Goal: Task Accomplishment & Management: Use online tool/utility

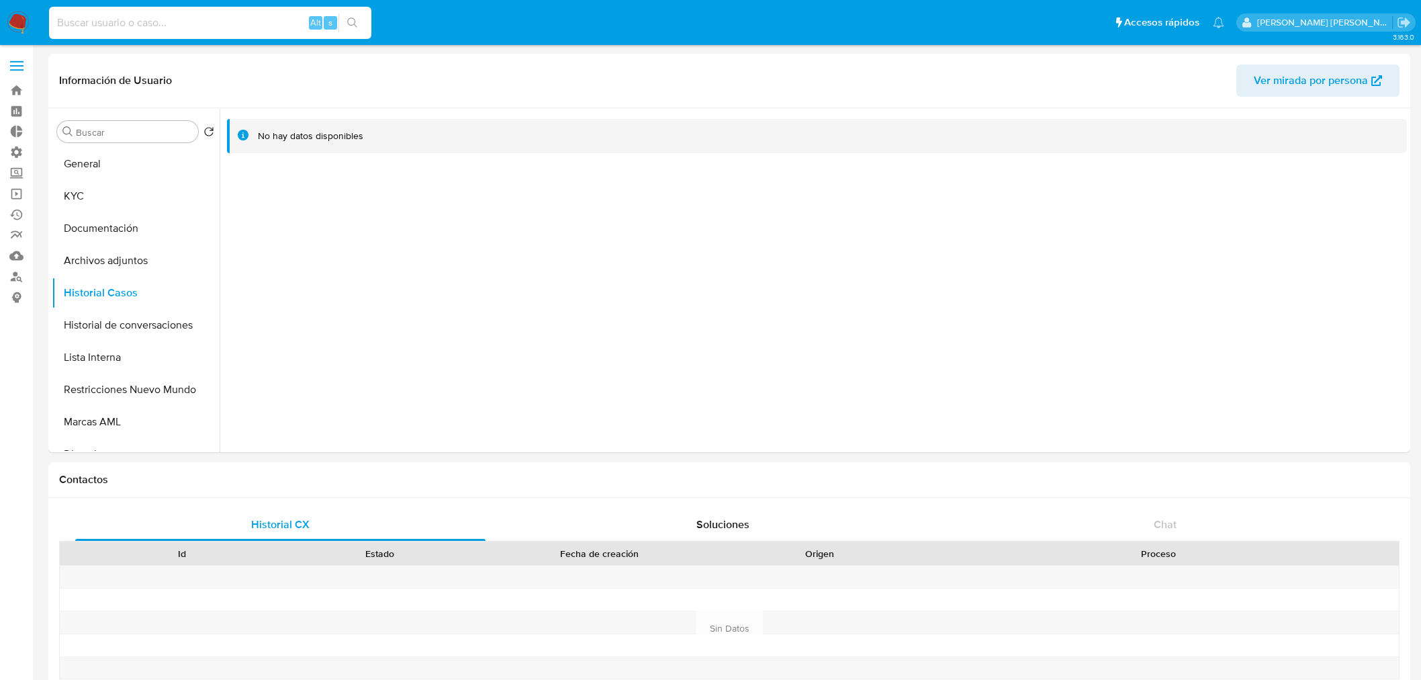
select select "10"
type input "1518139044"
click at [90, 22] on input "1518139044" at bounding box center [210, 22] width 322 height 17
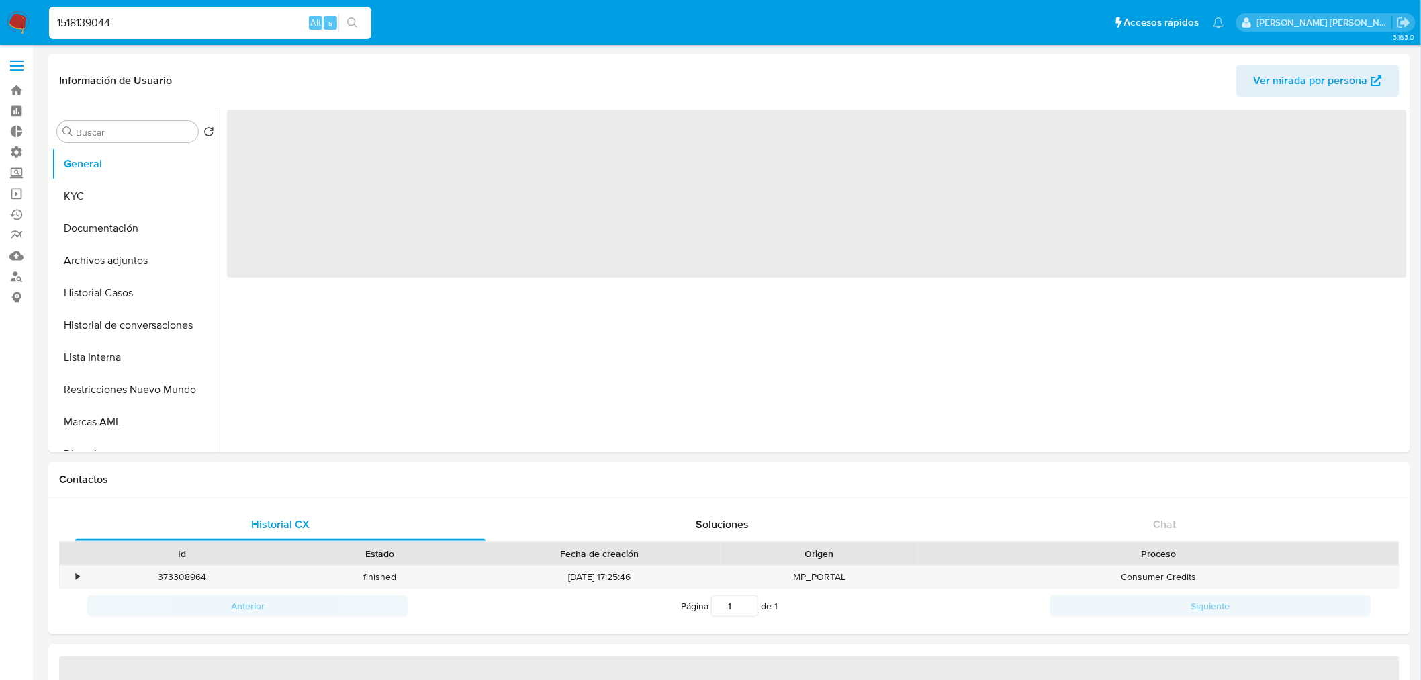
select select "10"
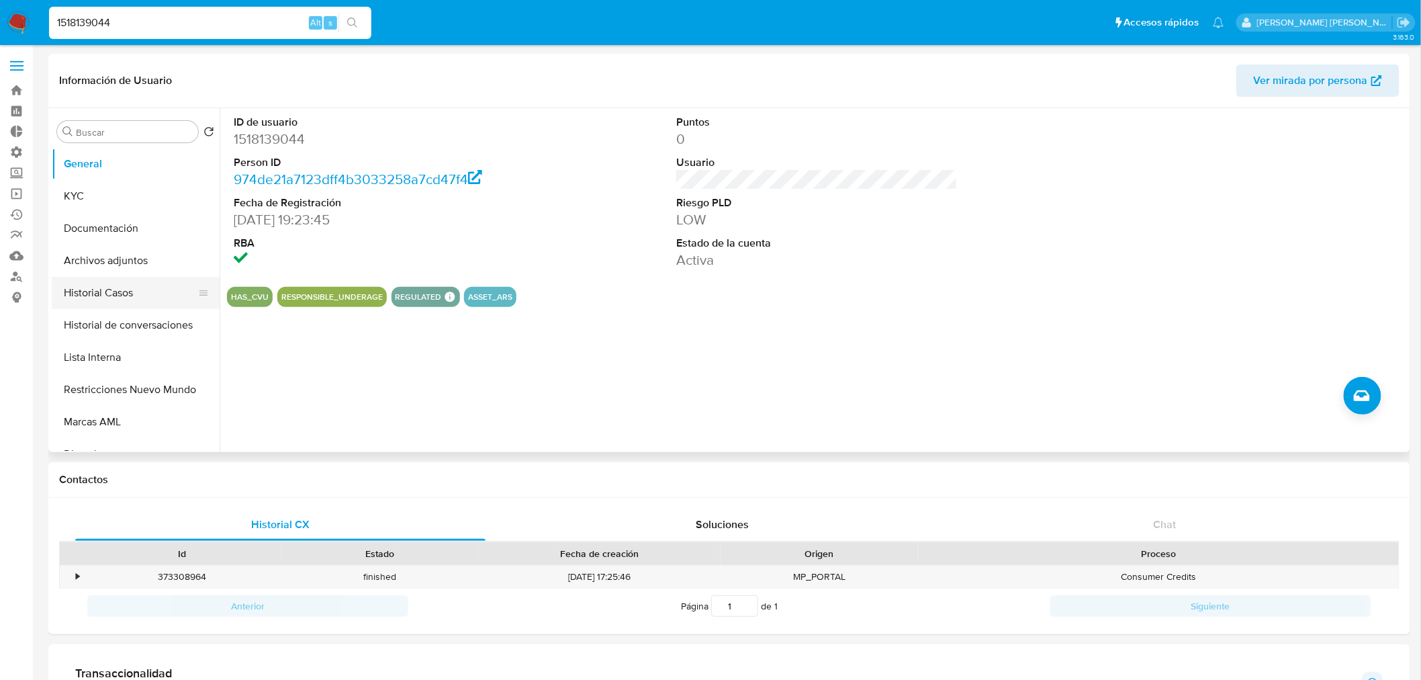
click at [101, 303] on button "Historial Casos" at bounding box center [130, 293] width 157 height 32
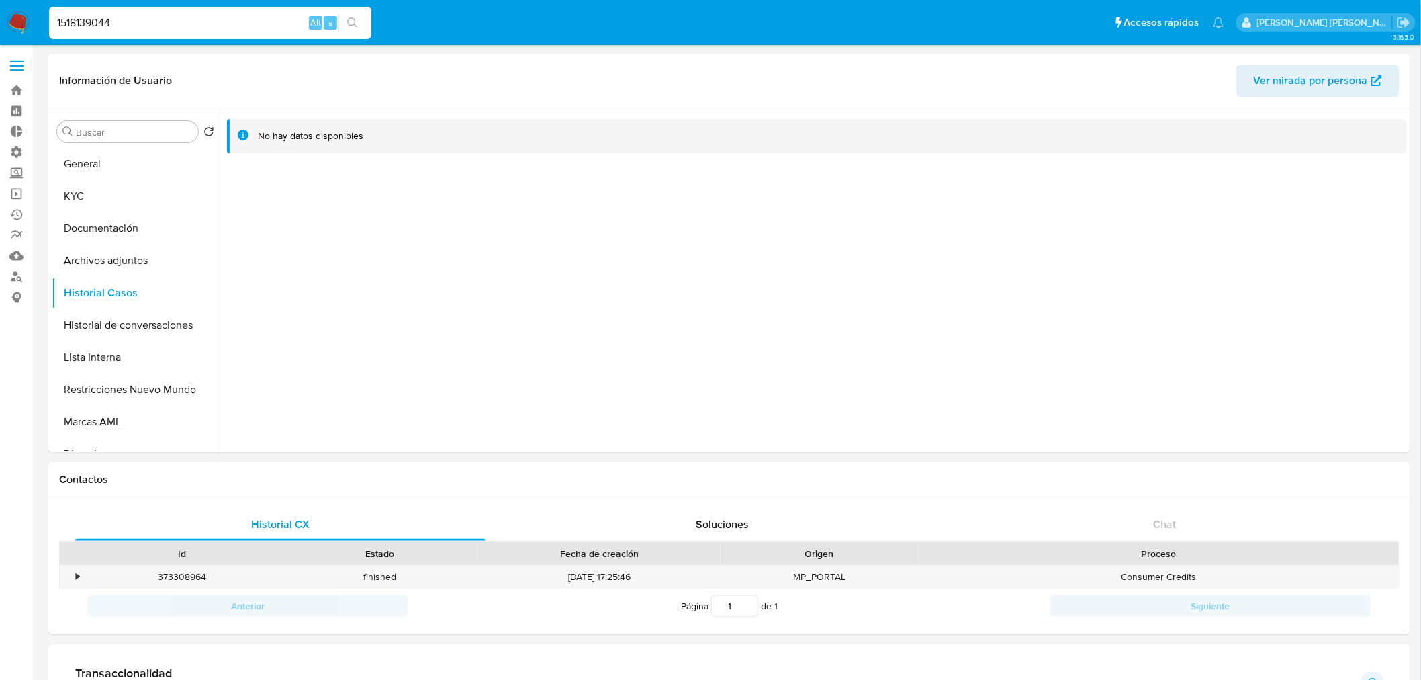
click at [225, 28] on input "1518139044" at bounding box center [210, 22] width 322 height 17
paste input "467795706"
type input "467795706"
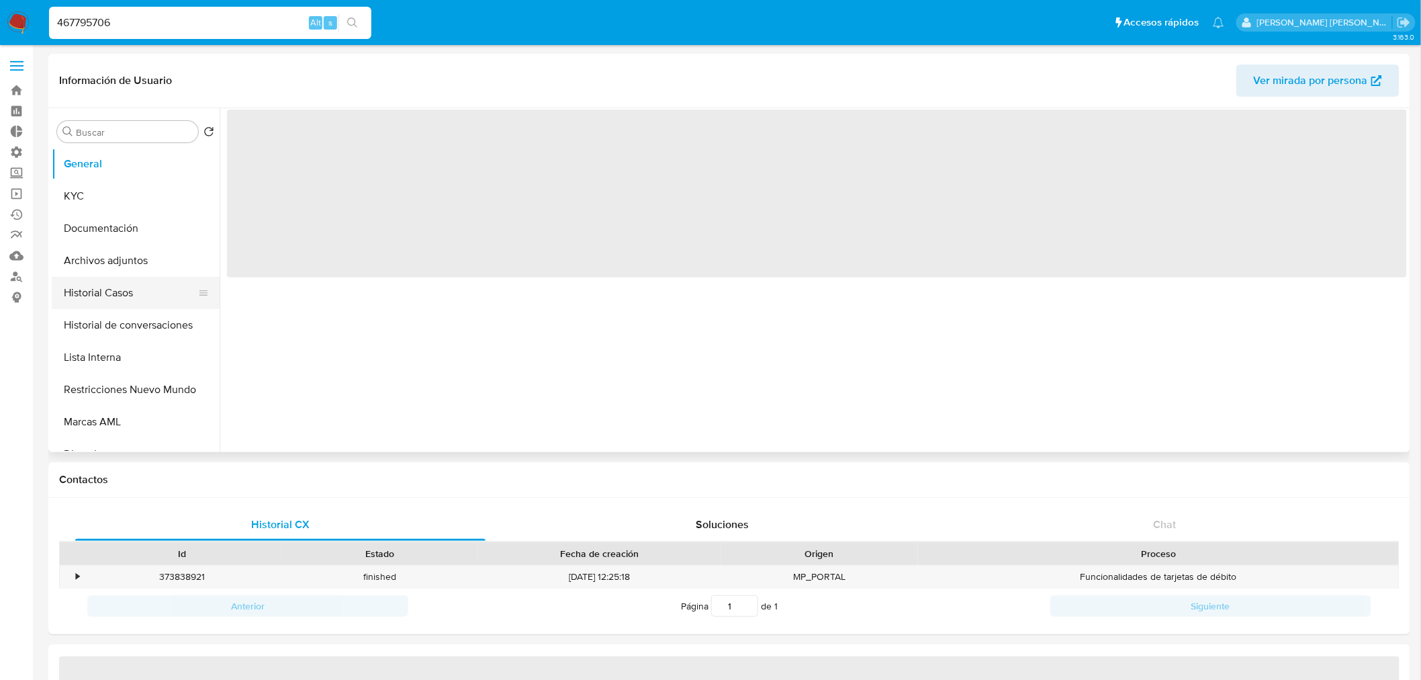
click at [114, 296] on button "Historial Casos" at bounding box center [130, 293] width 157 height 32
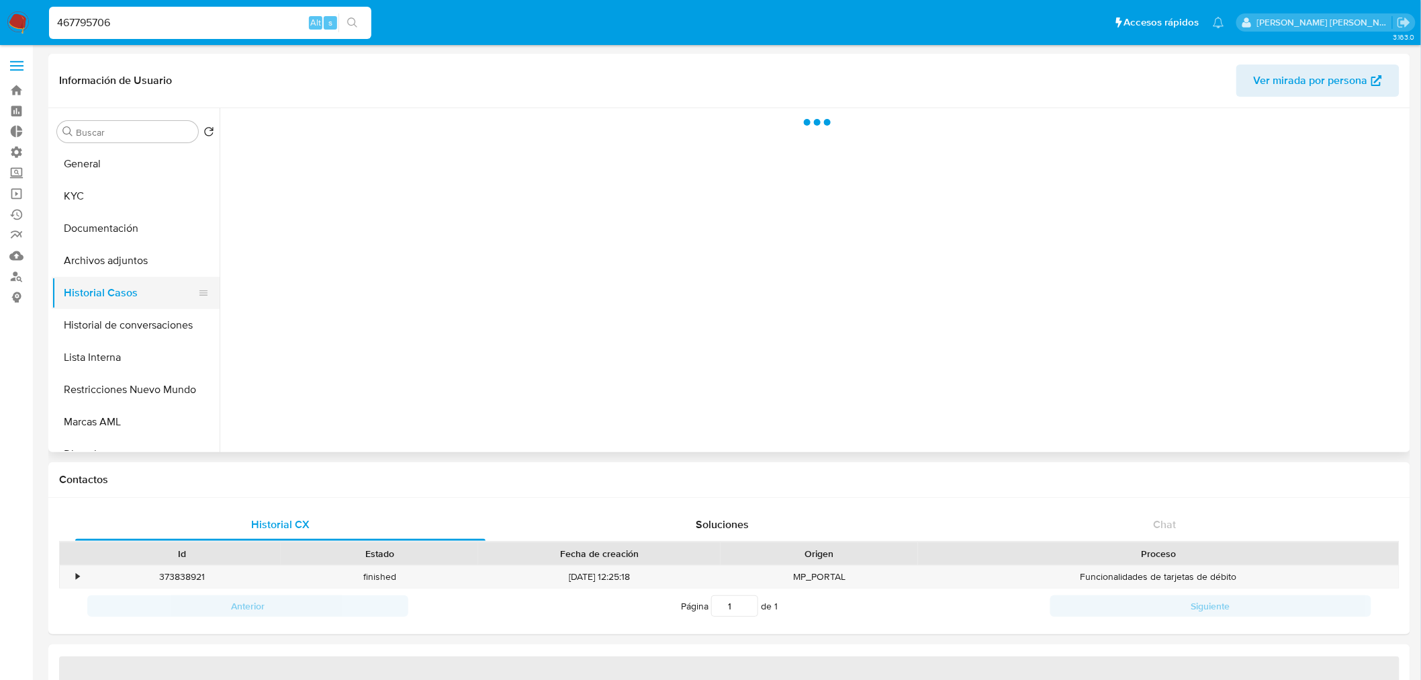
select select "10"
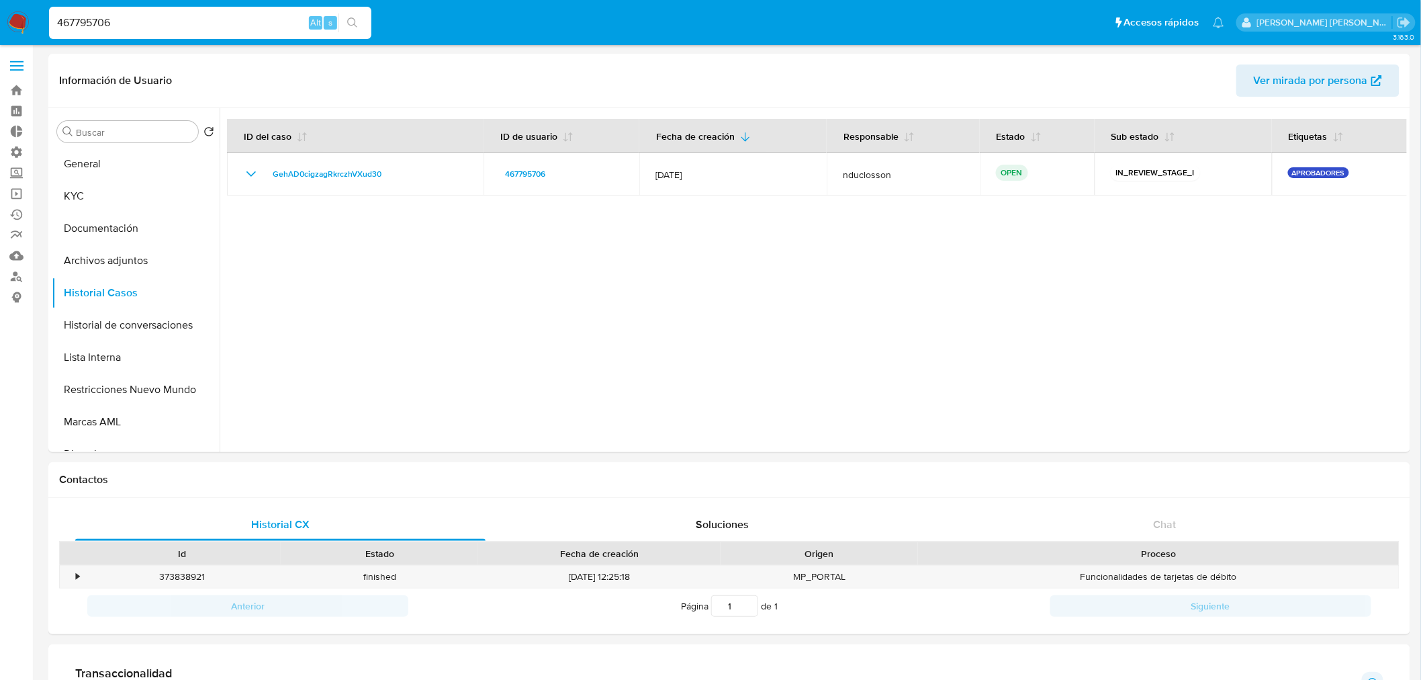
click at [189, 25] on input "467795706" at bounding box center [210, 22] width 322 height 17
paste input "170702164"
type input "170702164"
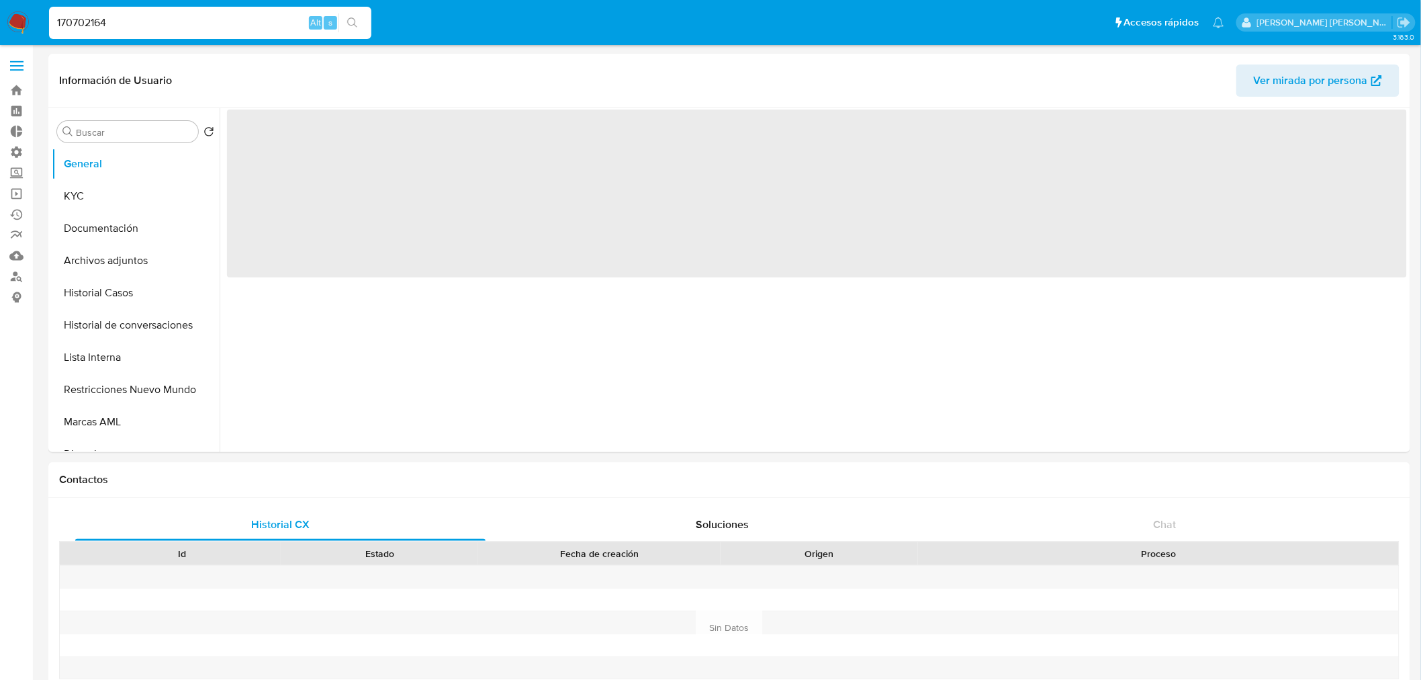
select select "10"
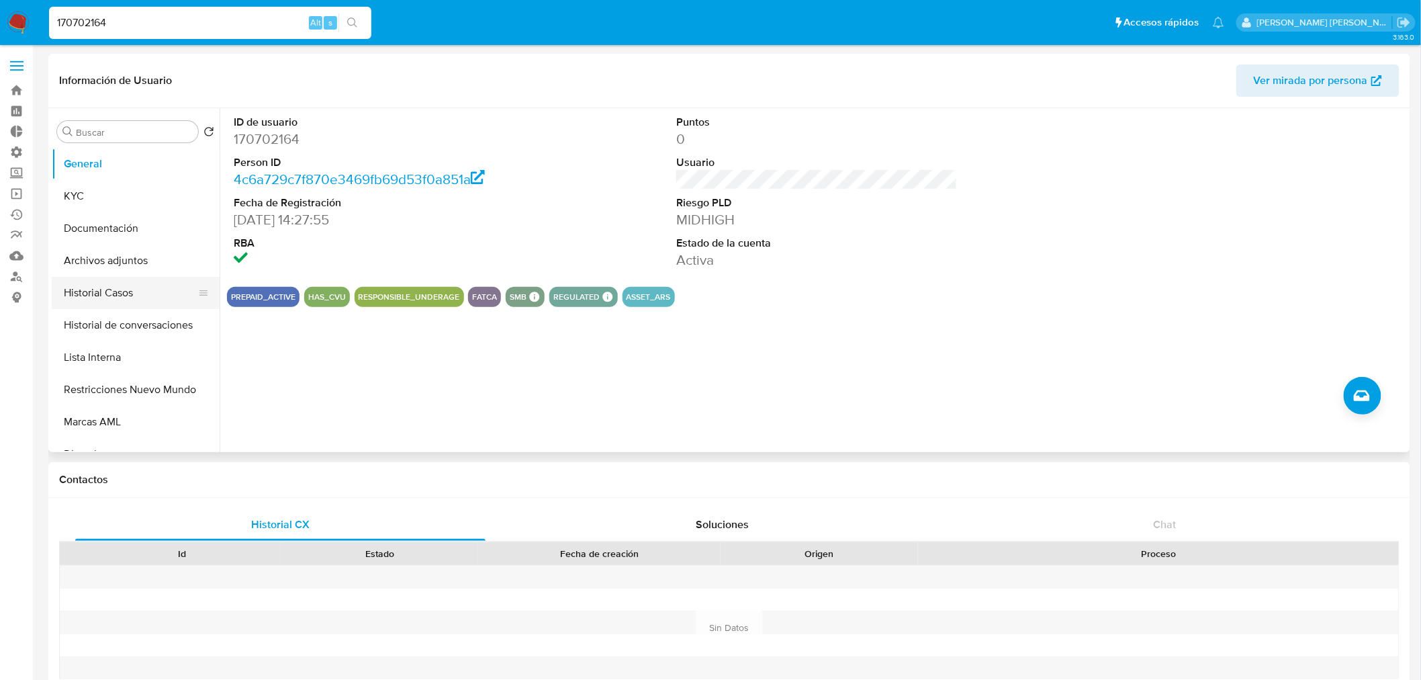
click at [145, 300] on button "Historial Casos" at bounding box center [130, 293] width 157 height 32
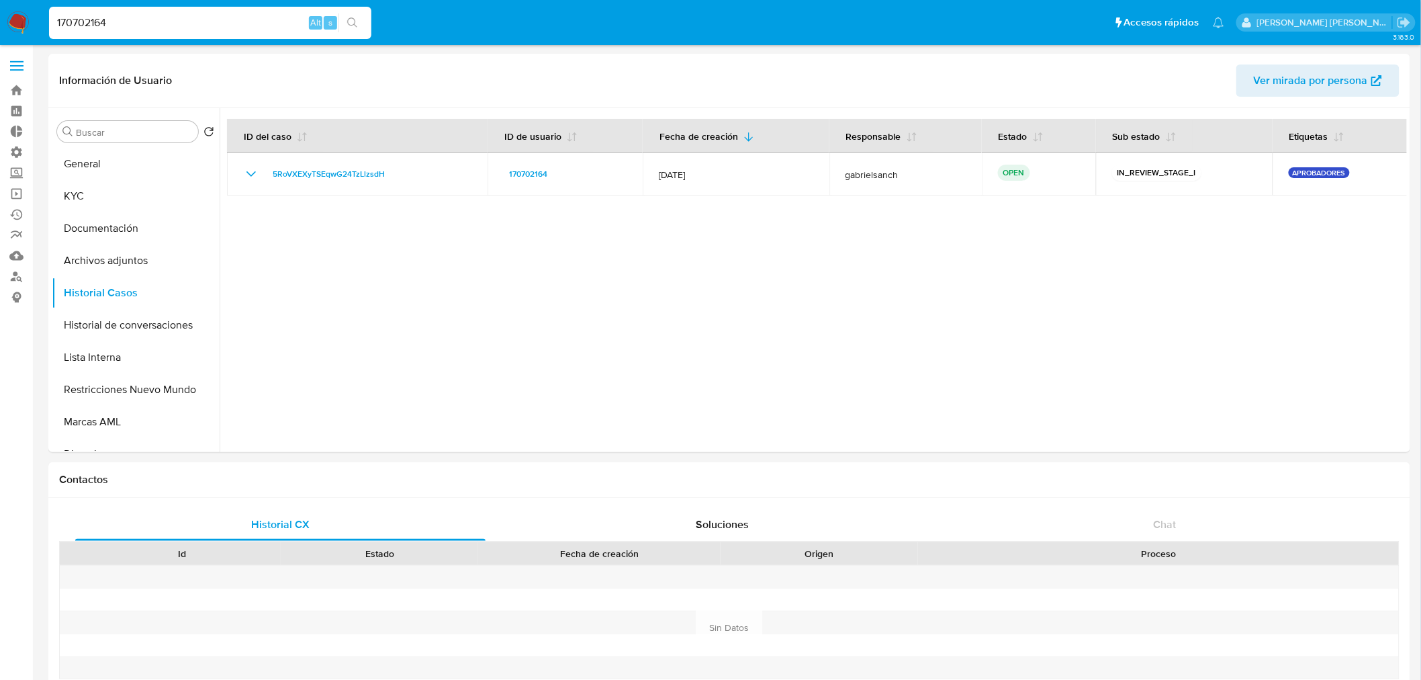
click at [116, 26] on input "170702164" at bounding box center [210, 22] width 322 height 17
paste input "765232746"
type input "765232746"
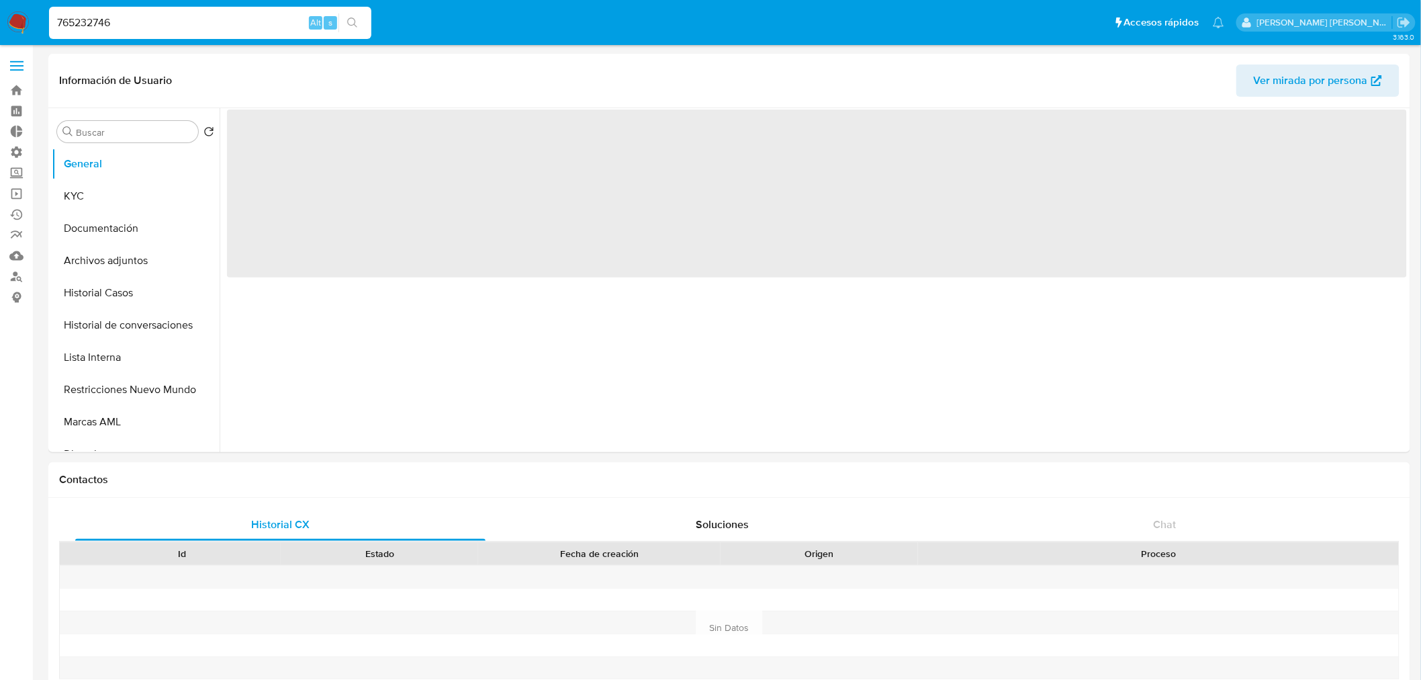
select select "10"
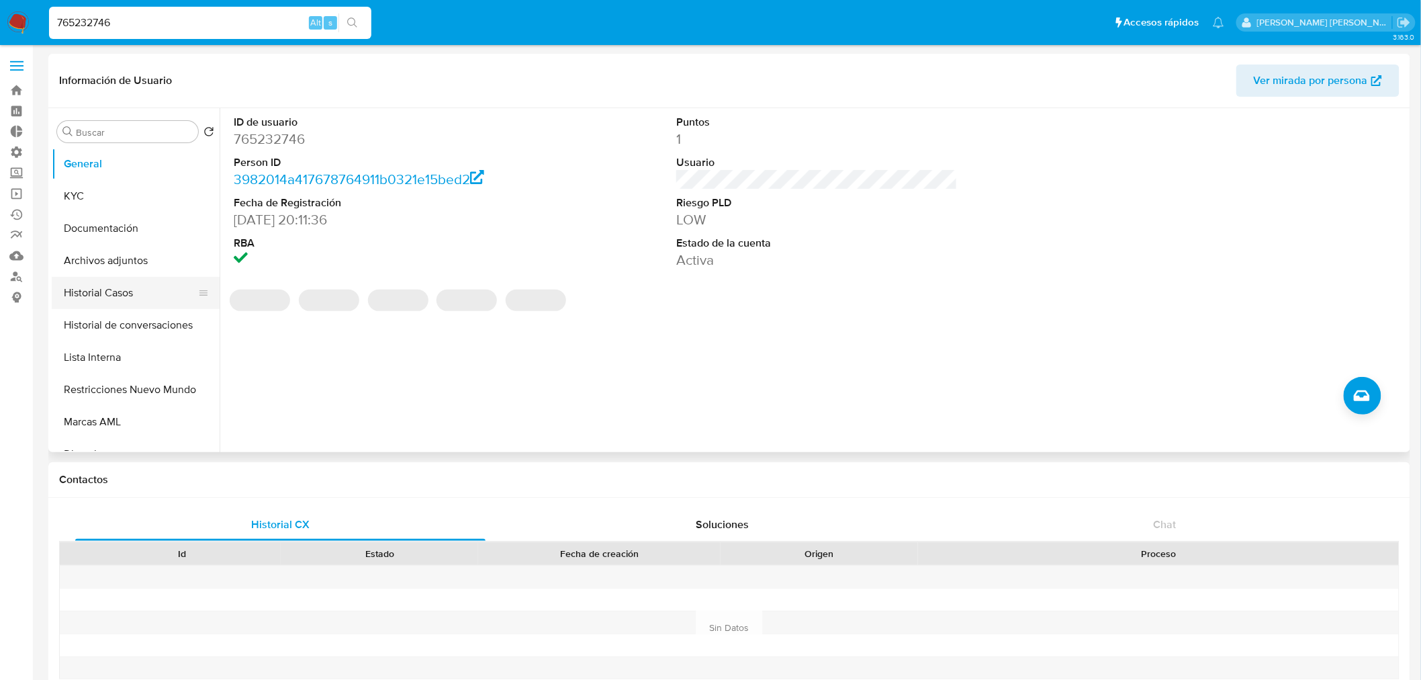
click at [123, 303] on button "Historial Casos" at bounding box center [130, 293] width 157 height 32
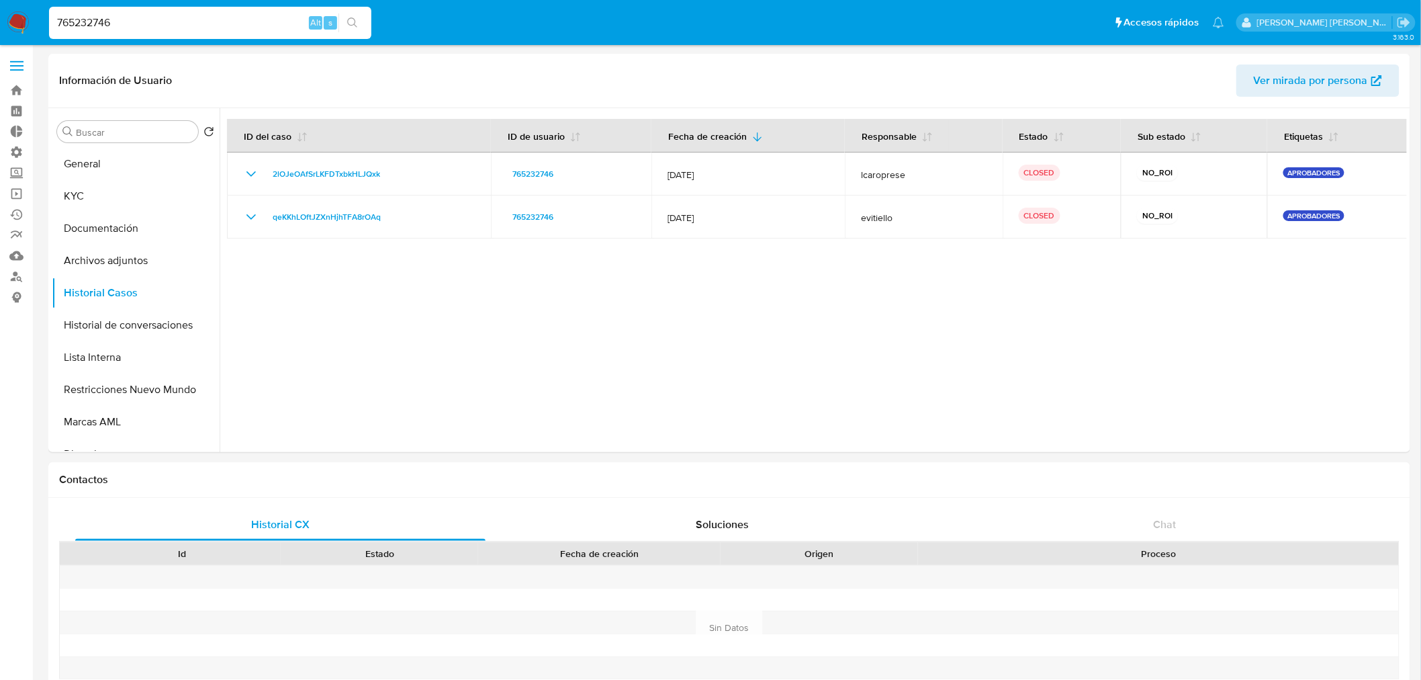
click at [81, 24] on input "765232746" at bounding box center [210, 22] width 322 height 17
paste input "33231357"
type input "733231357"
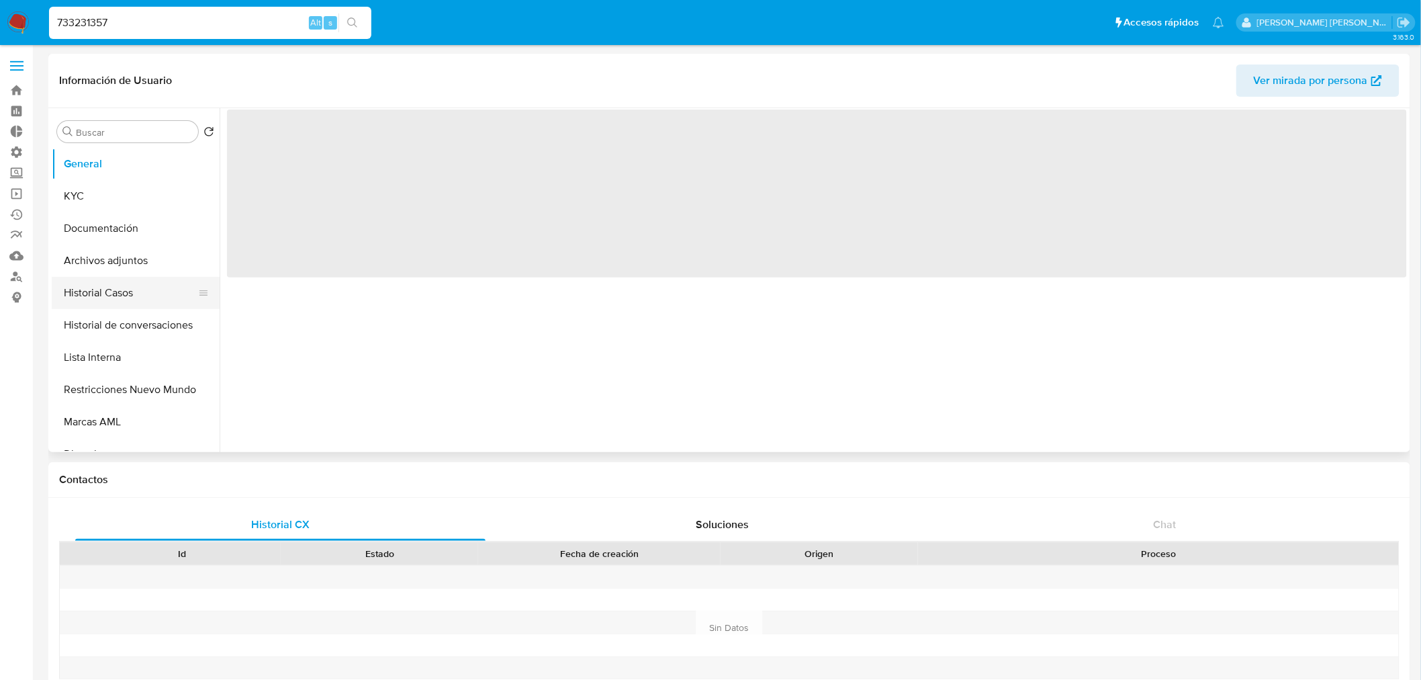
click at [108, 291] on button "Historial Casos" at bounding box center [130, 293] width 157 height 32
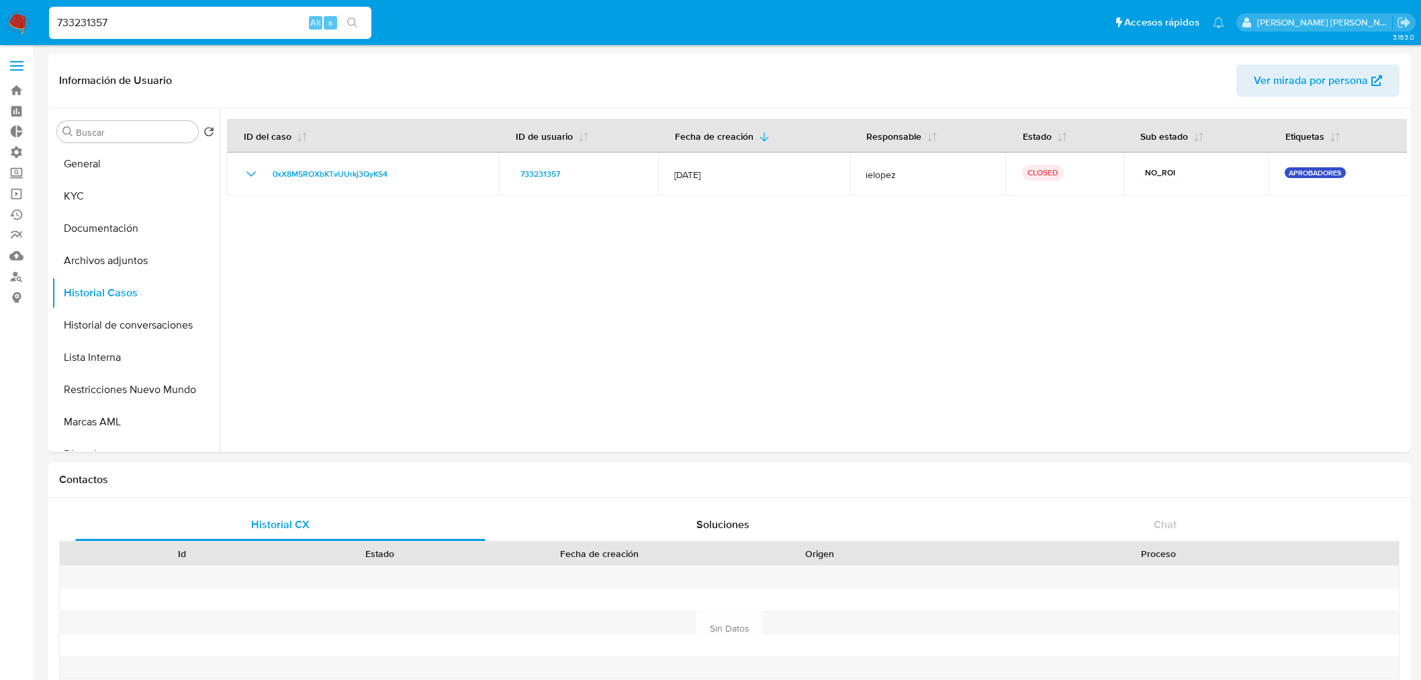
select select "10"
click at [150, 22] on input "733231357" at bounding box center [210, 22] width 322 height 17
paste input "177218475"
type input "177218475"
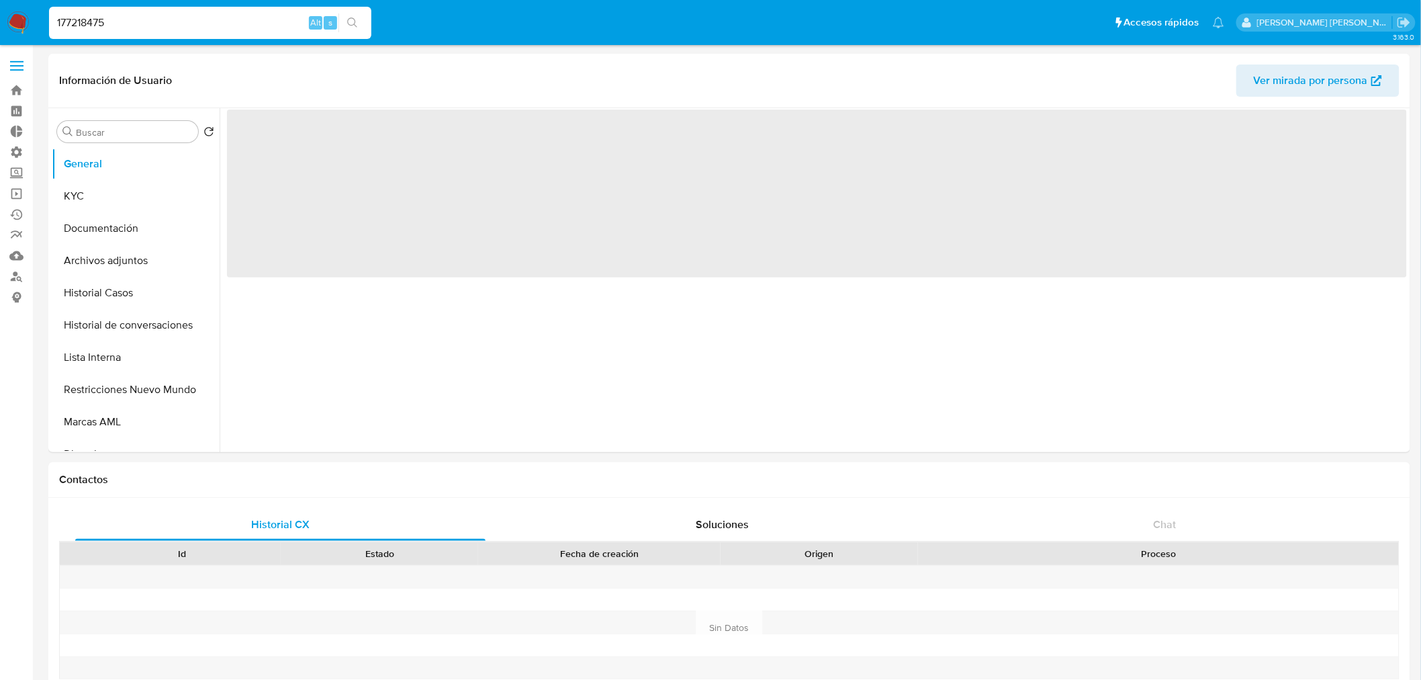
select select "10"
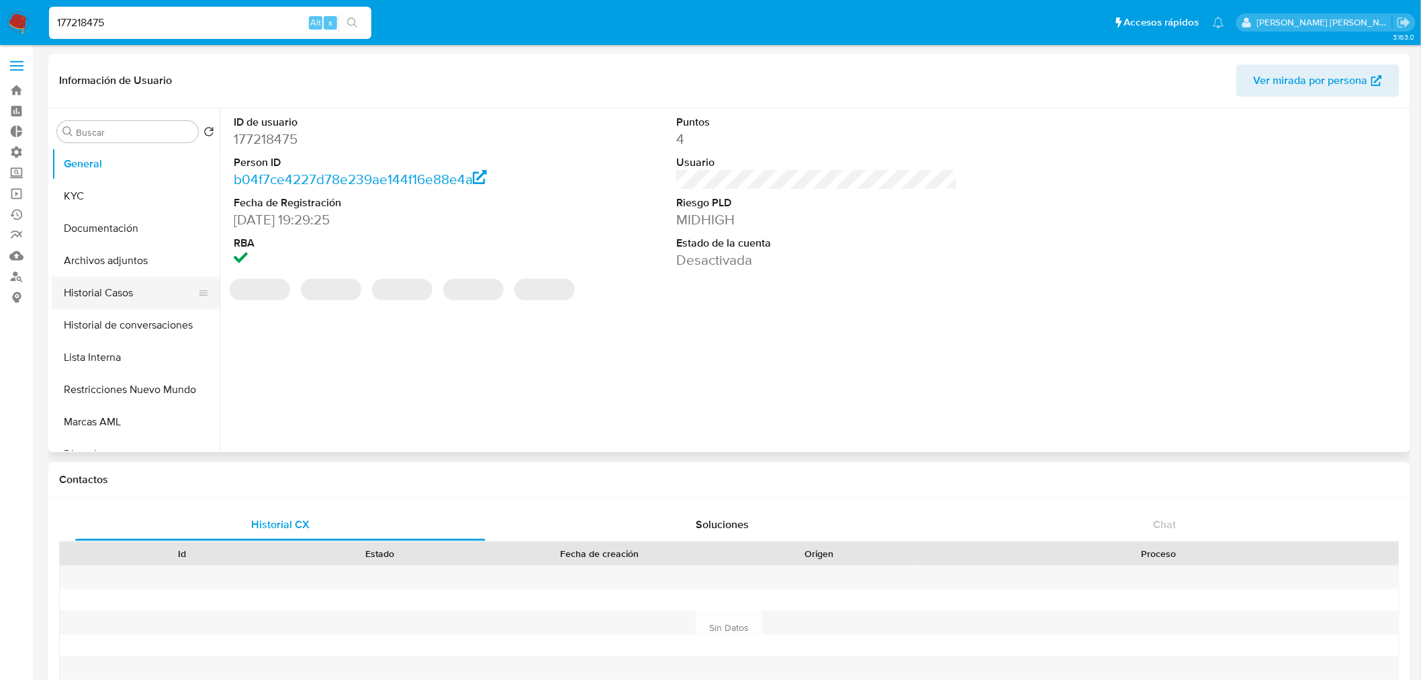
click at [101, 292] on button "Historial Casos" at bounding box center [130, 293] width 157 height 32
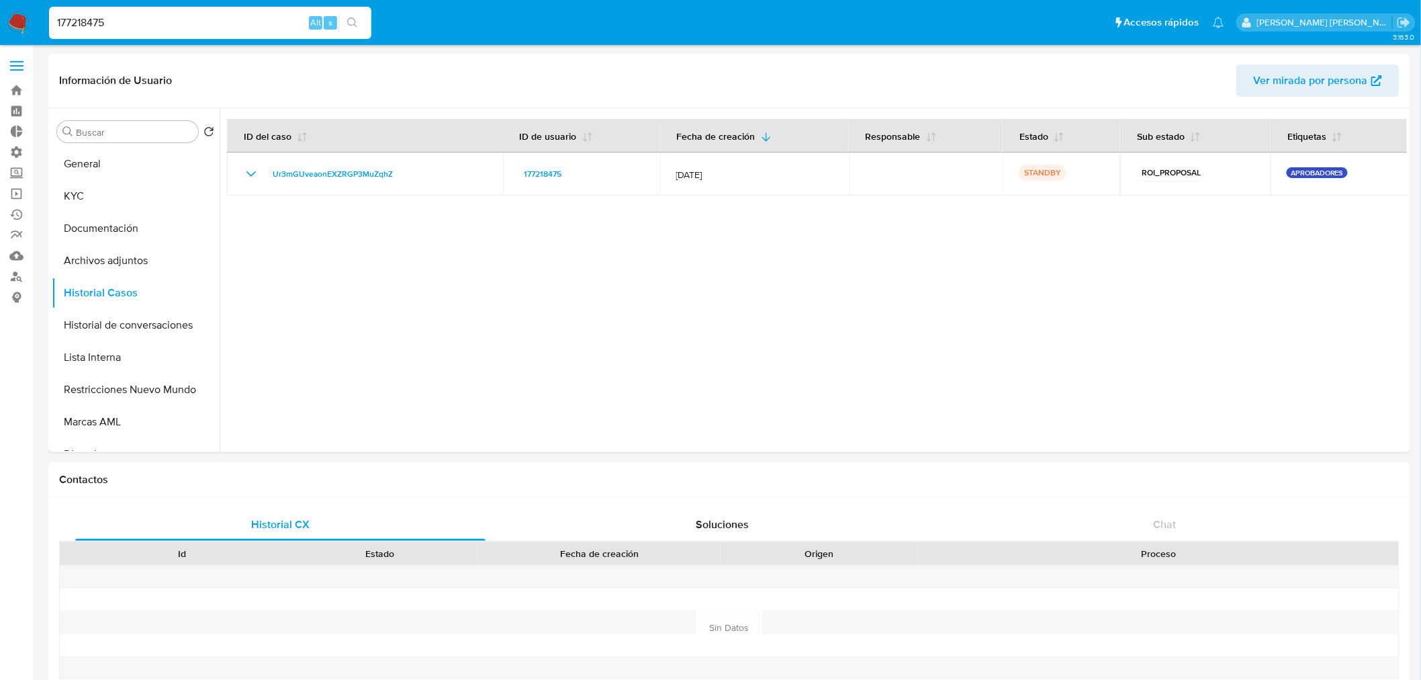
click at [84, 22] on input "177218475" at bounding box center [210, 22] width 322 height 17
paste input "469611329"
type input "469611329"
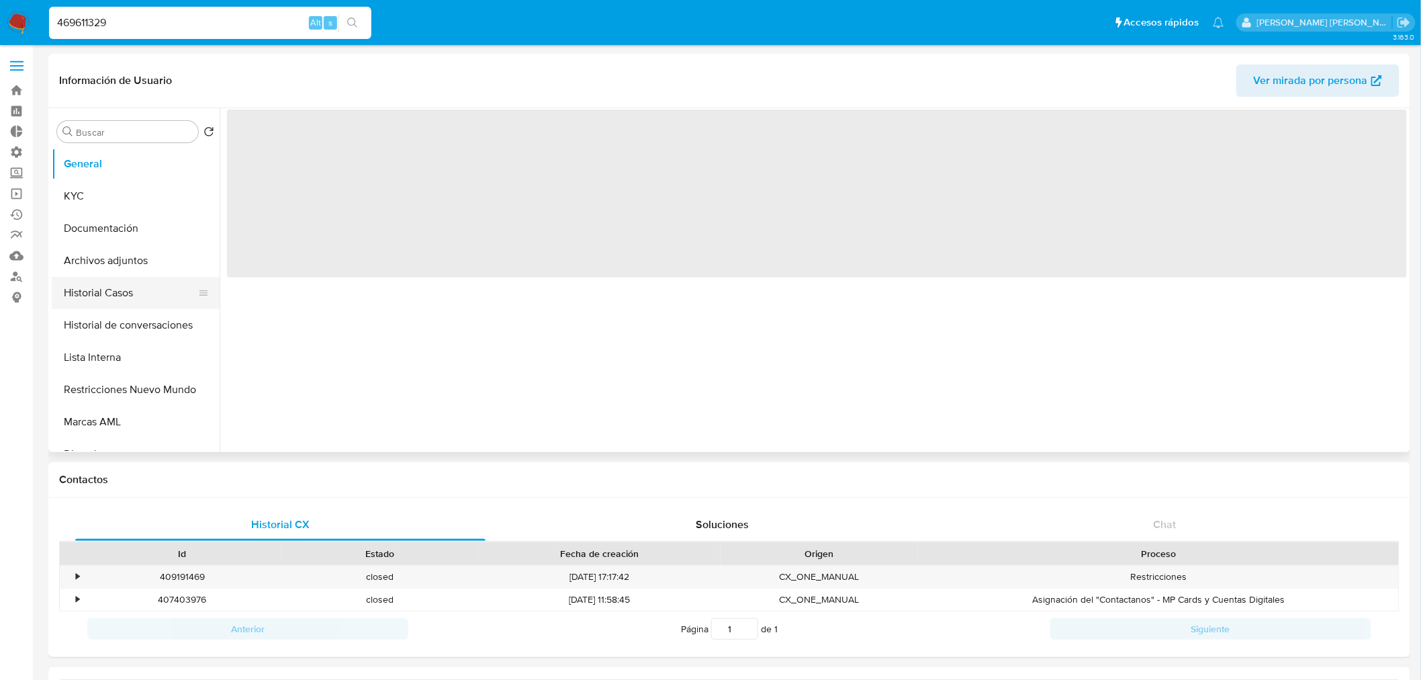
click at [94, 297] on button "Historial Casos" at bounding box center [130, 293] width 157 height 32
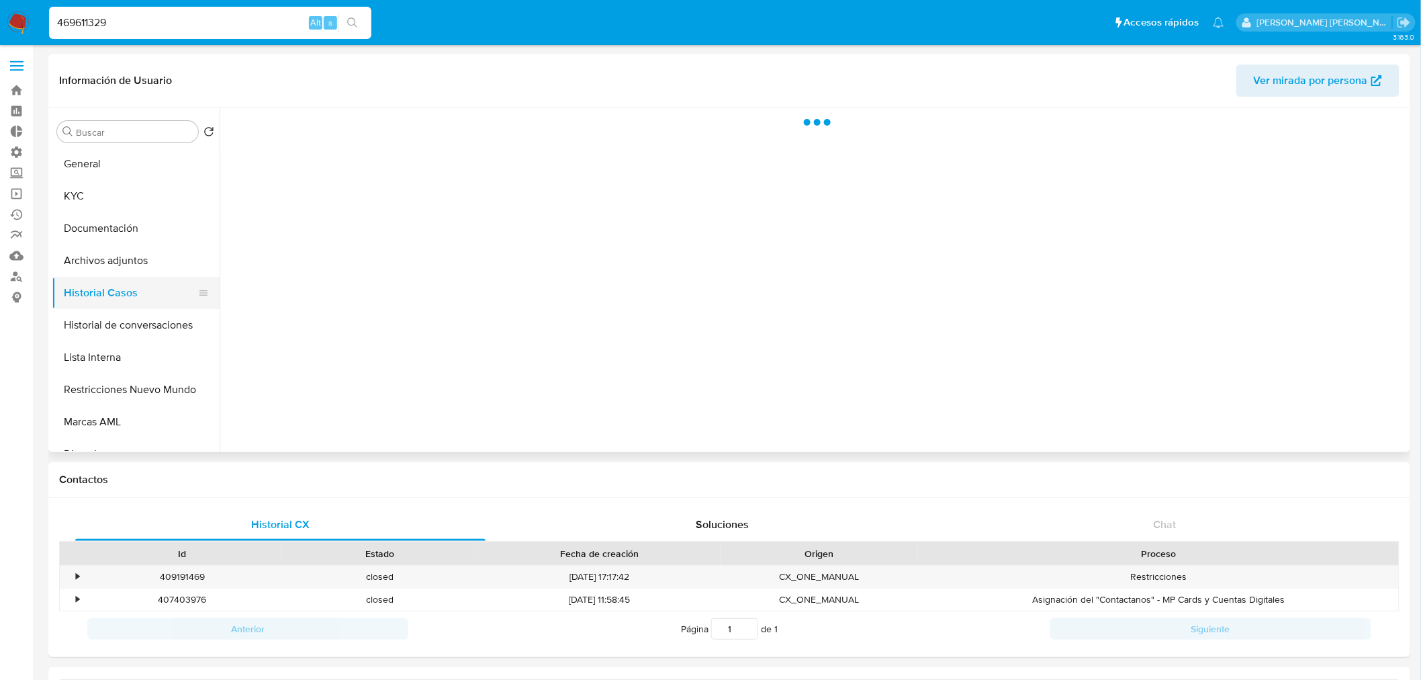
select select "10"
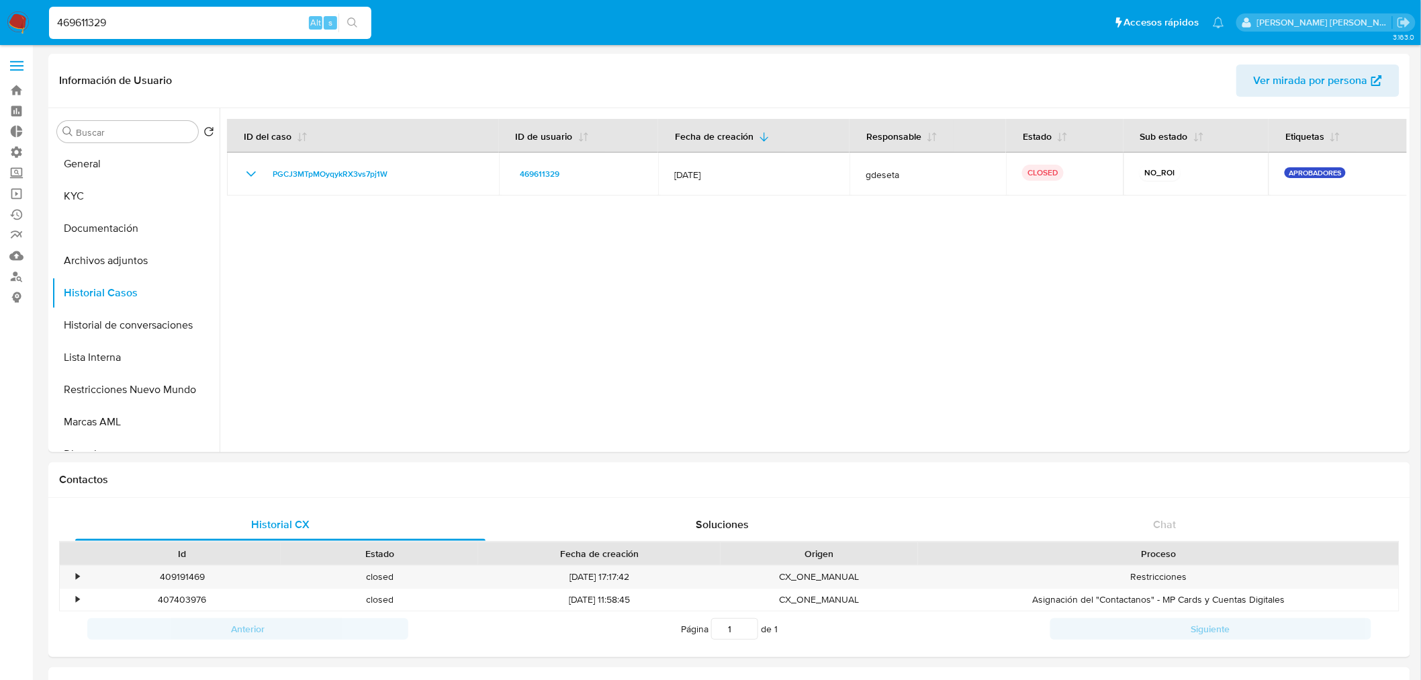
click at [126, 17] on input "469611329" at bounding box center [210, 22] width 322 height 17
paste input "1011136944"
type input "1011136944"
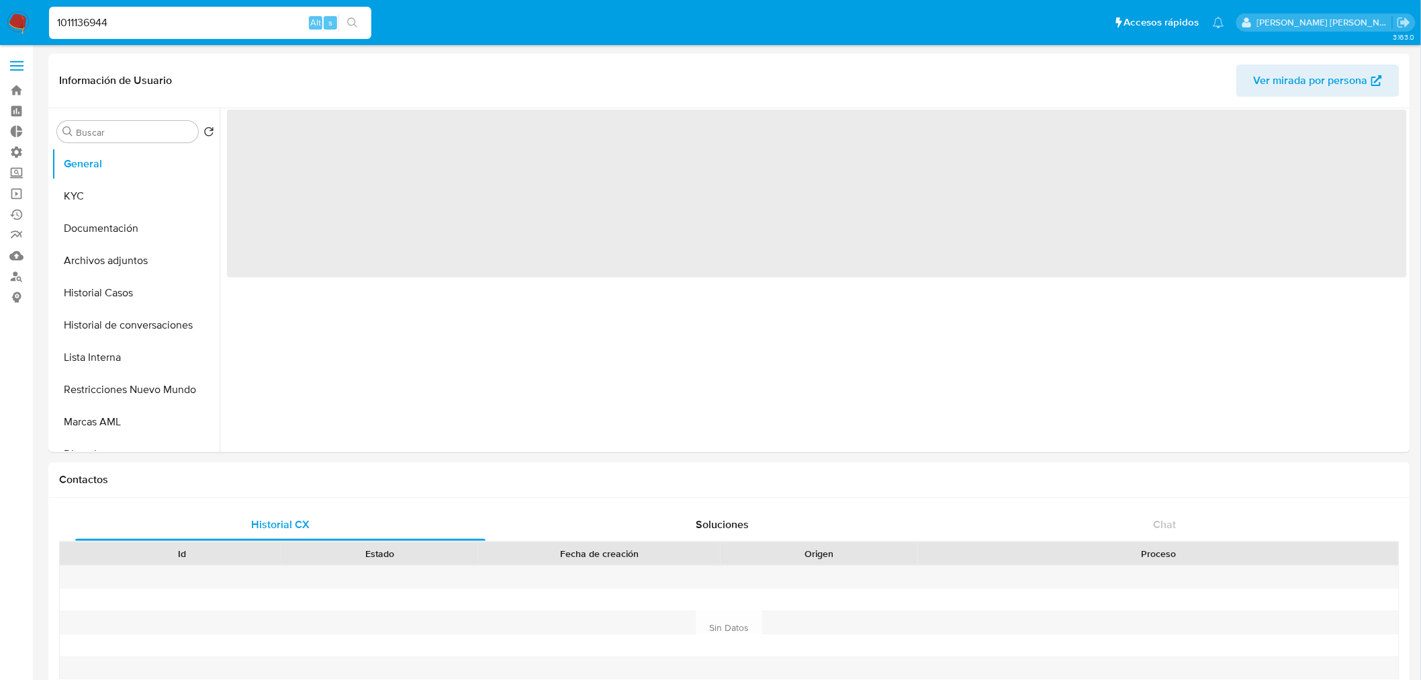
select select "10"
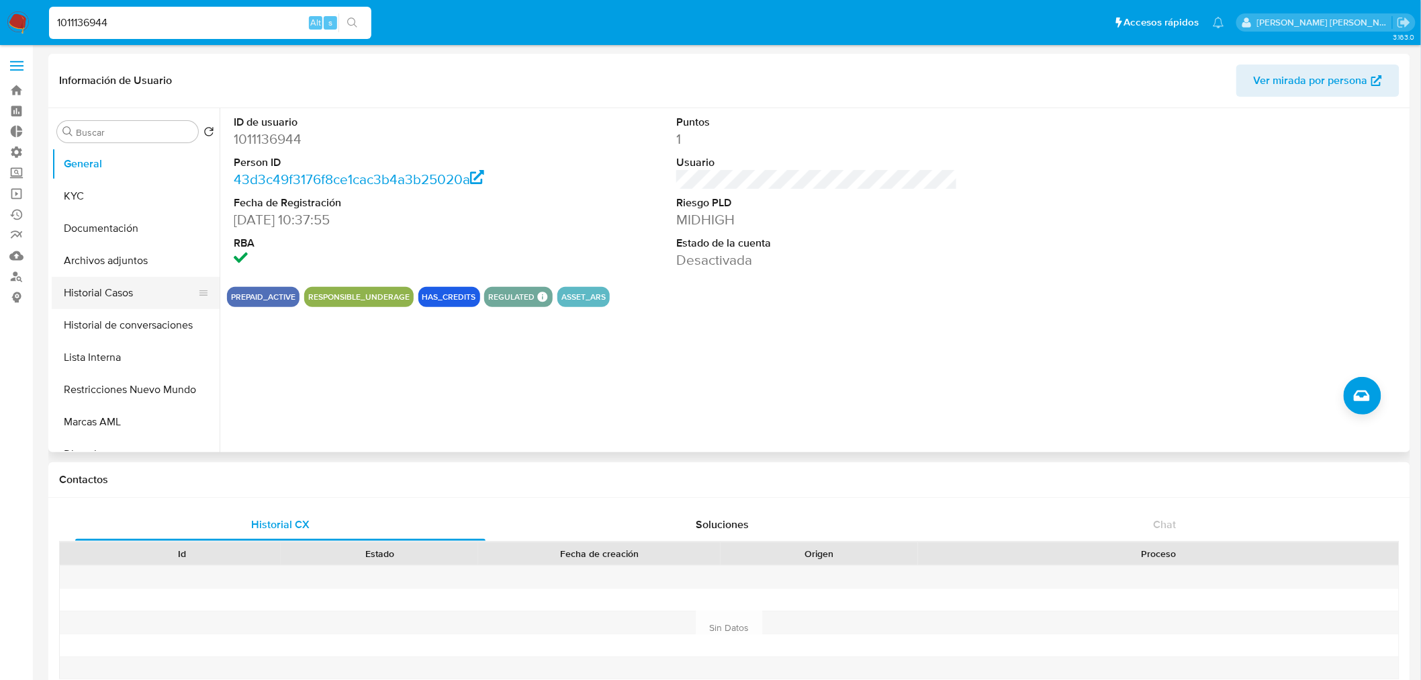
click at [111, 289] on button "Historial Casos" at bounding box center [130, 293] width 157 height 32
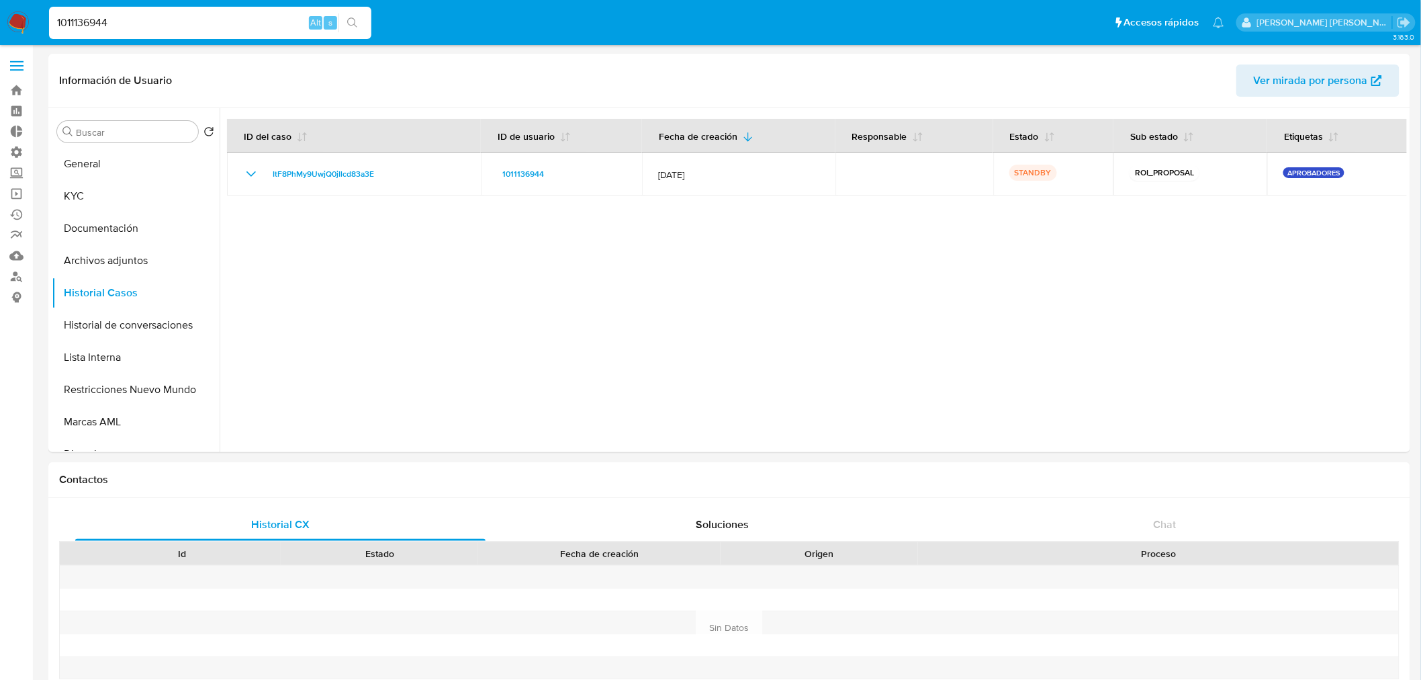
click at [130, 22] on input "1011136944" at bounding box center [210, 22] width 322 height 17
paste input "56340110"
type input "56340110"
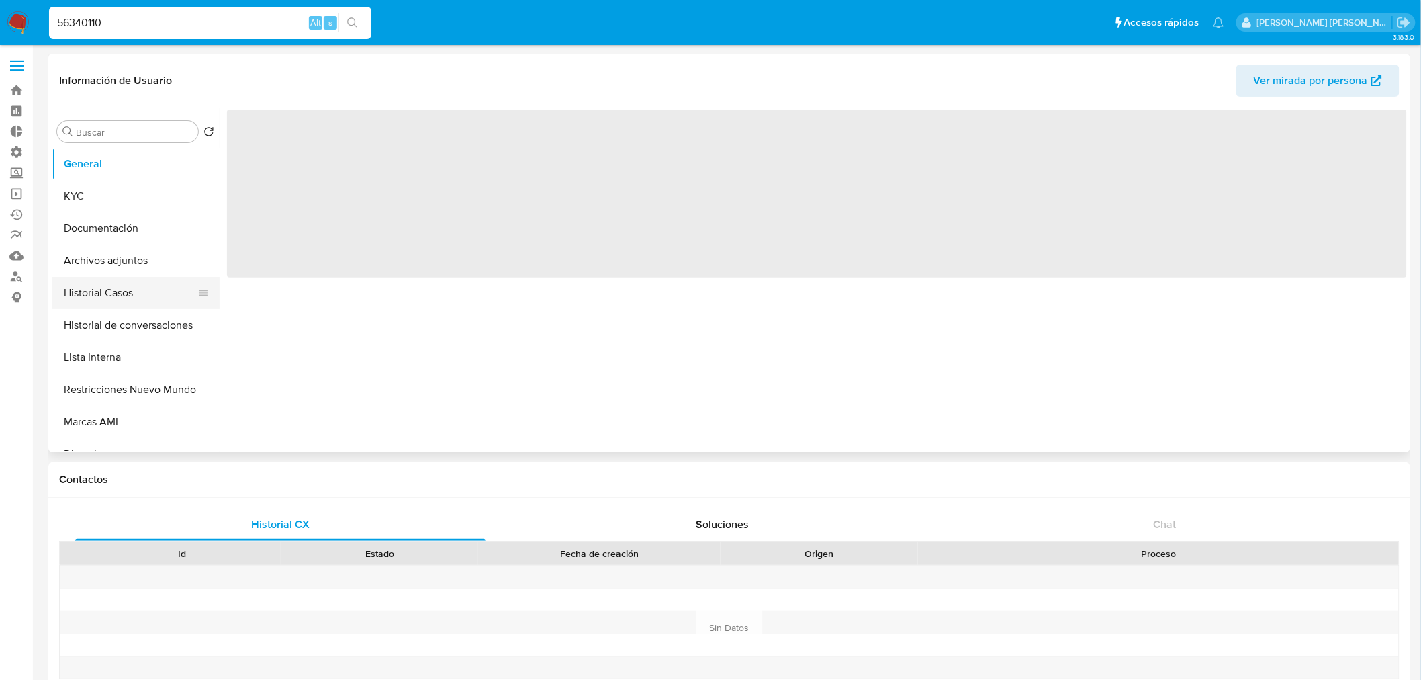
click at [124, 293] on button "Historial Casos" at bounding box center [130, 293] width 157 height 32
select select "10"
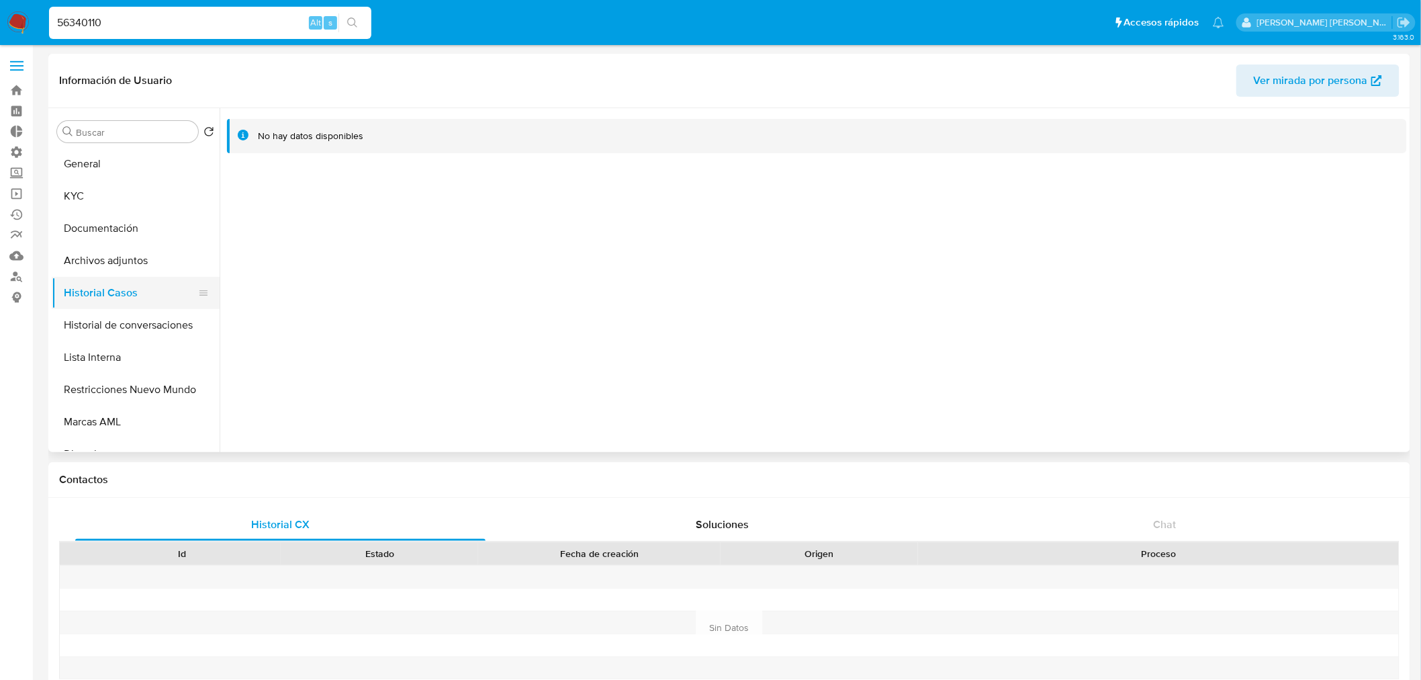
click at [124, 293] on button "Historial Casos" at bounding box center [130, 293] width 157 height 32
click at [191, 27] on input "56340110" at bounding box center [210, 22] width 322 height 17
paste input "22564362"
type input "225643620"
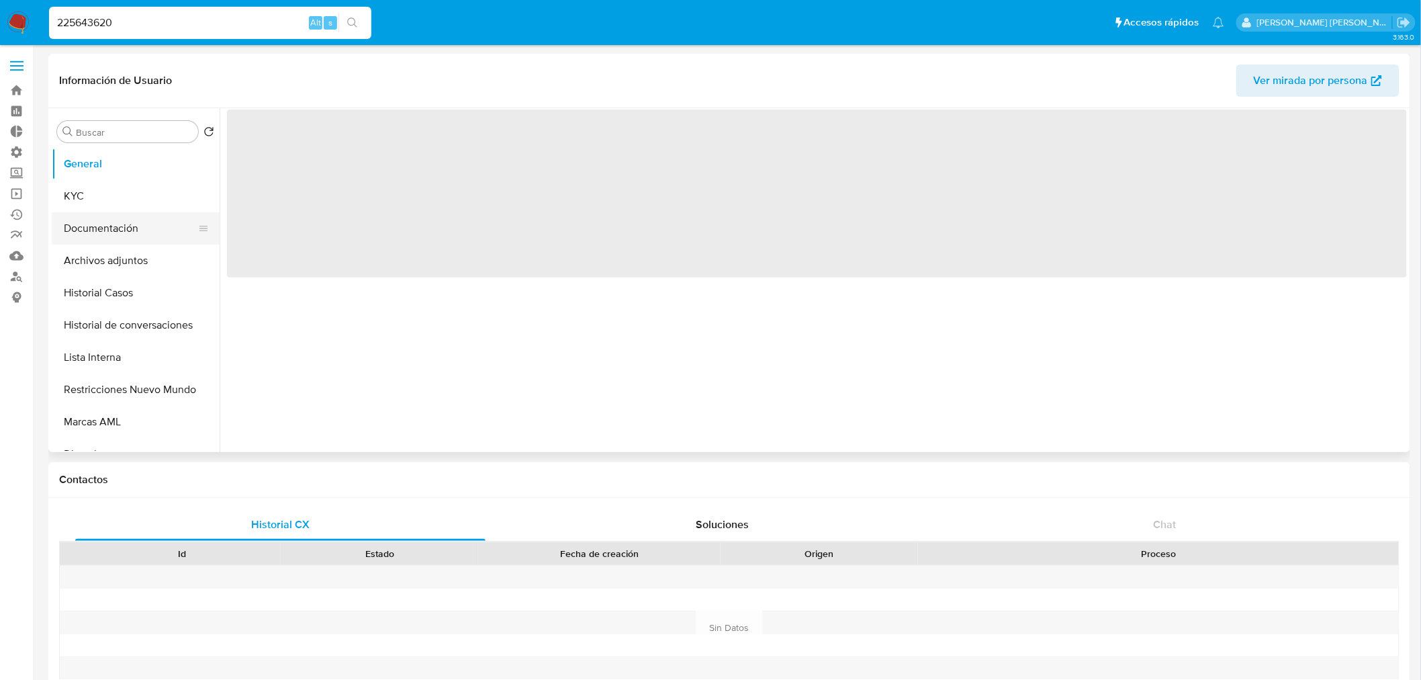
select select "10"
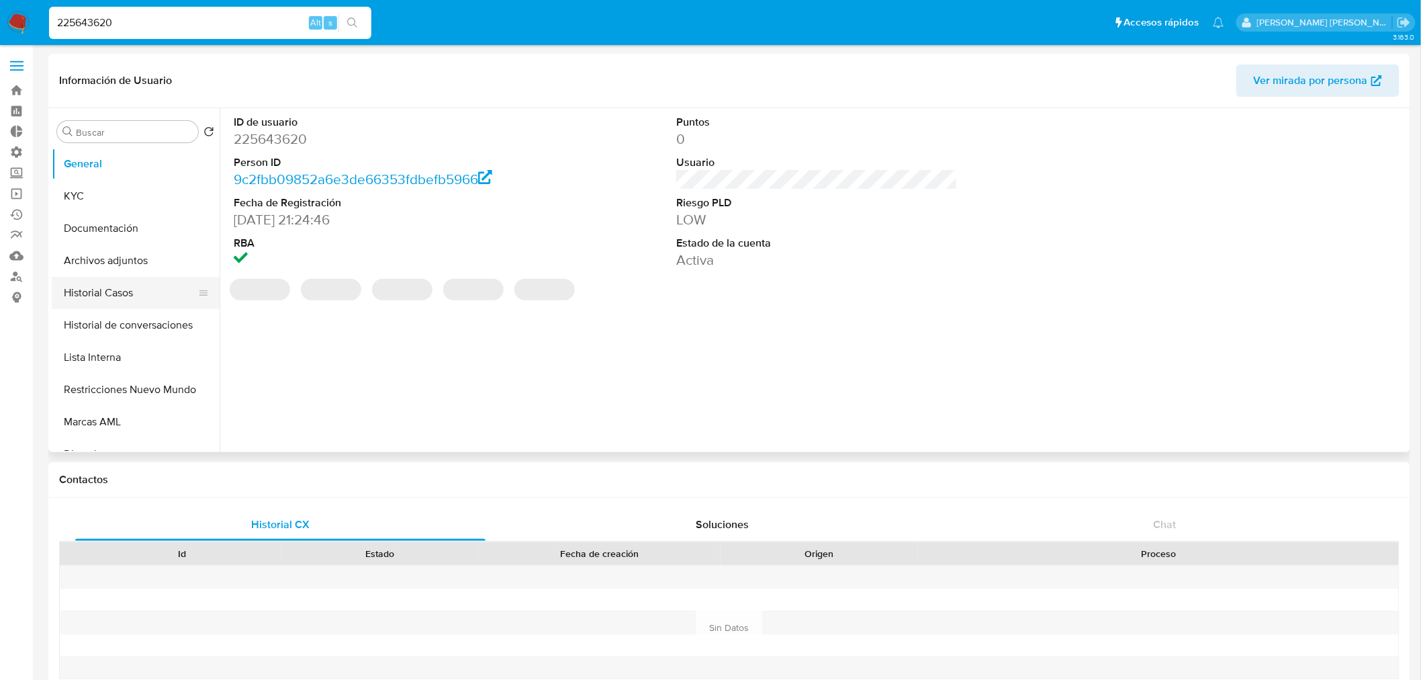
click at [110, 286] on button "Historial Casos" at bounding box center [130, 293] width 157 height 32
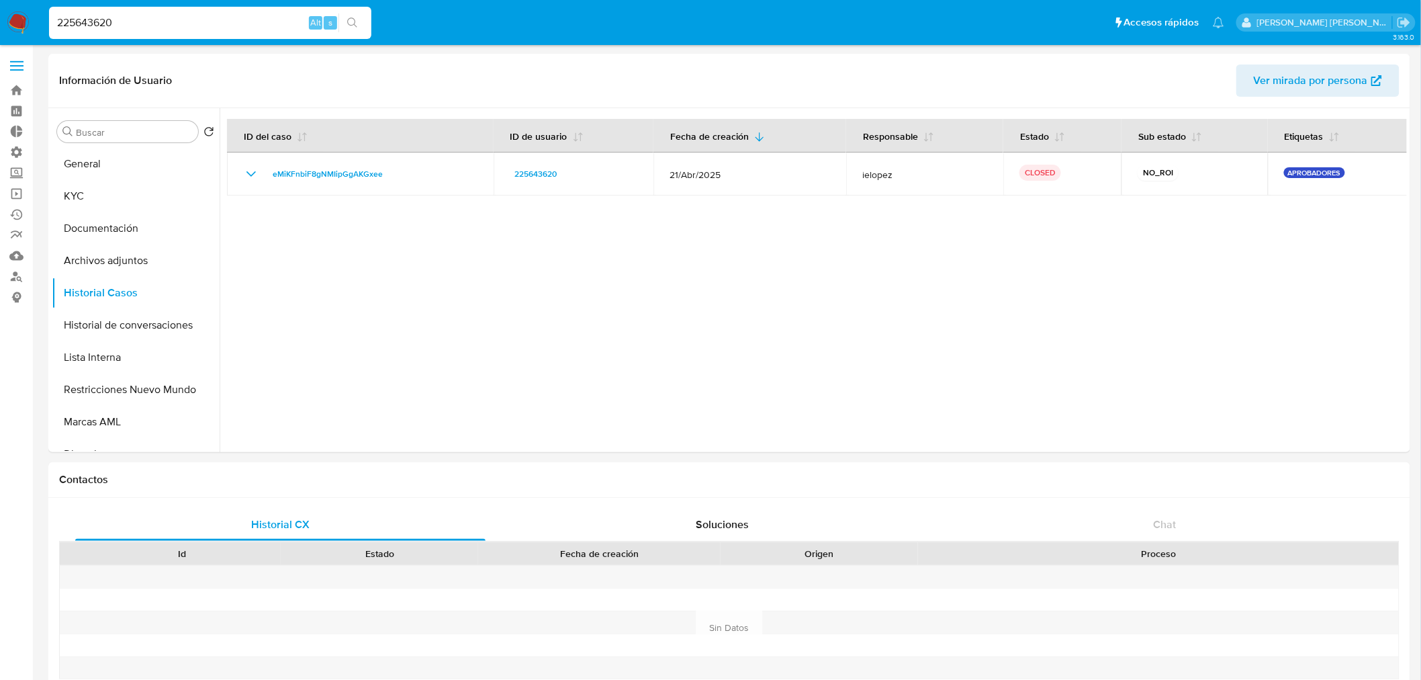
click at [240, 28] on input "225643620" at bounding box center [210, 22] width 322 height 17
paste input "791391907"
type input "791391907"
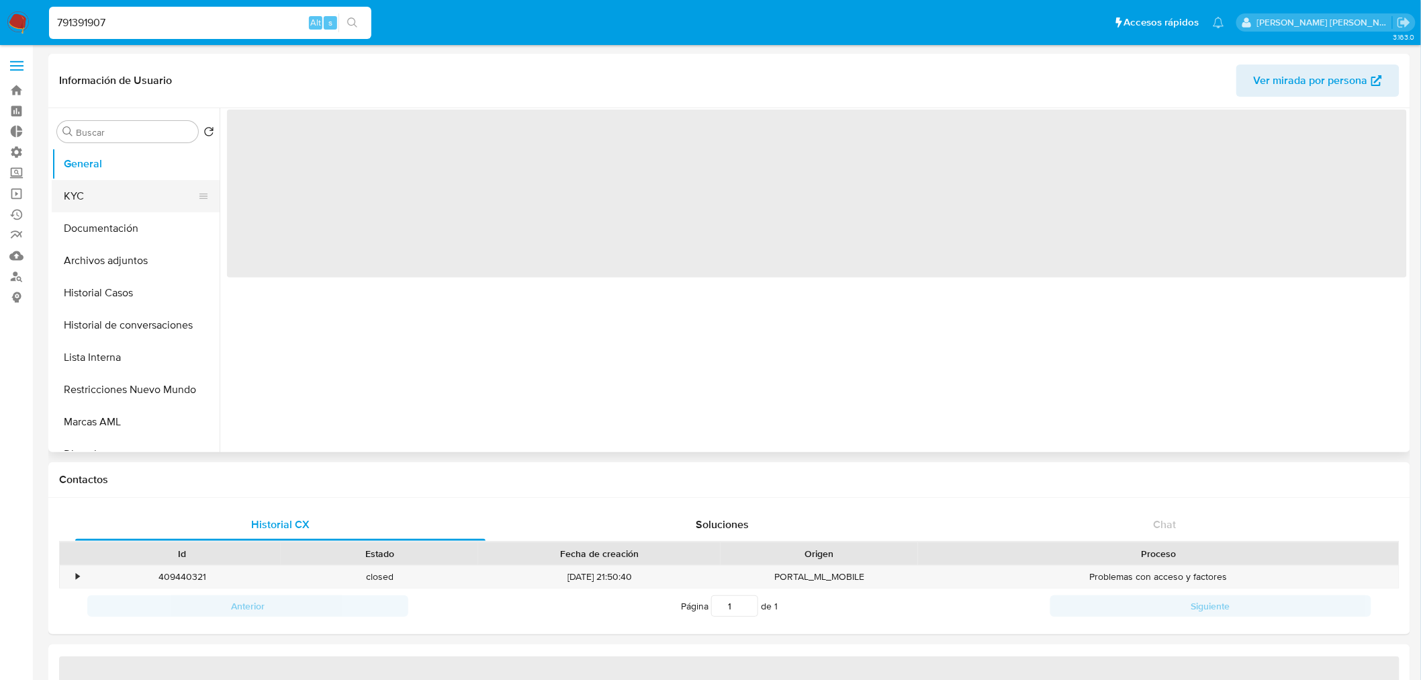
select select "10"
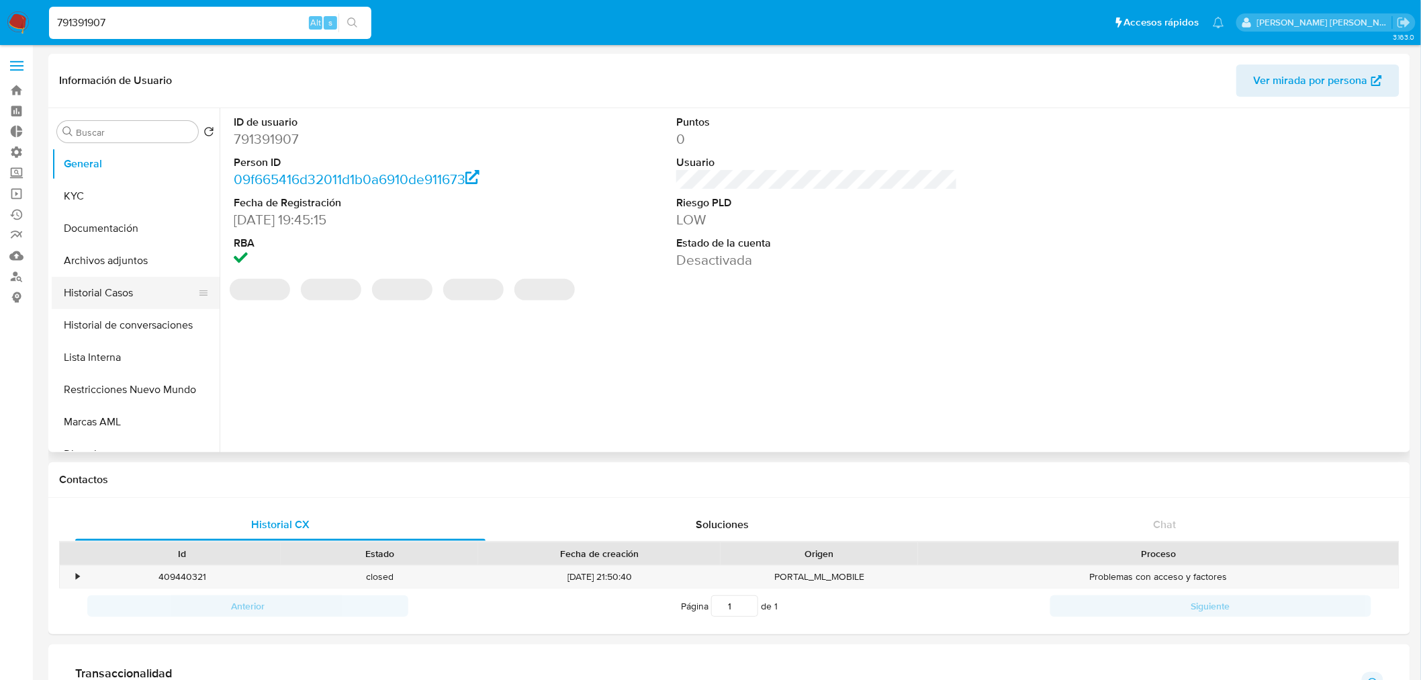
click at [124, 305] on button "Historial Casos" at bounding box center [130, 293] width 157 height 32
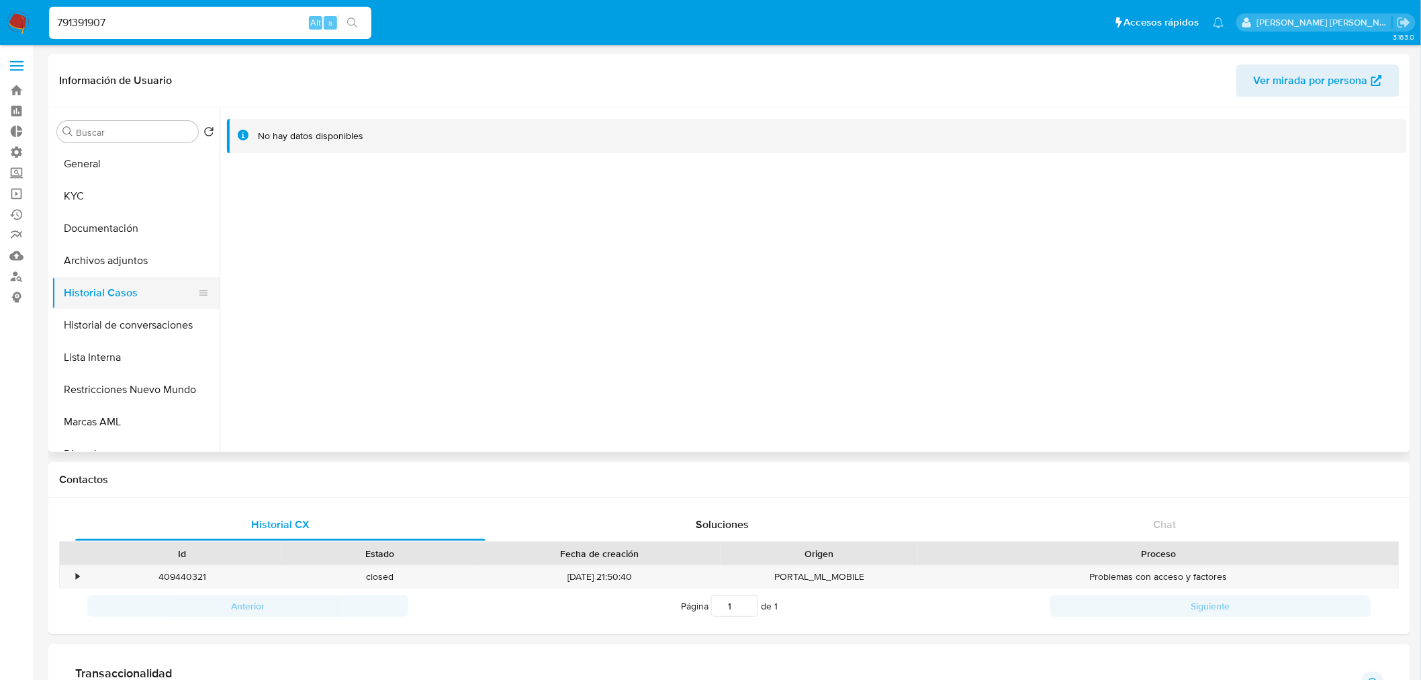
click at [129, 305] on button "Historial Casos" at bounding box center [130, 293] width 157 height 32
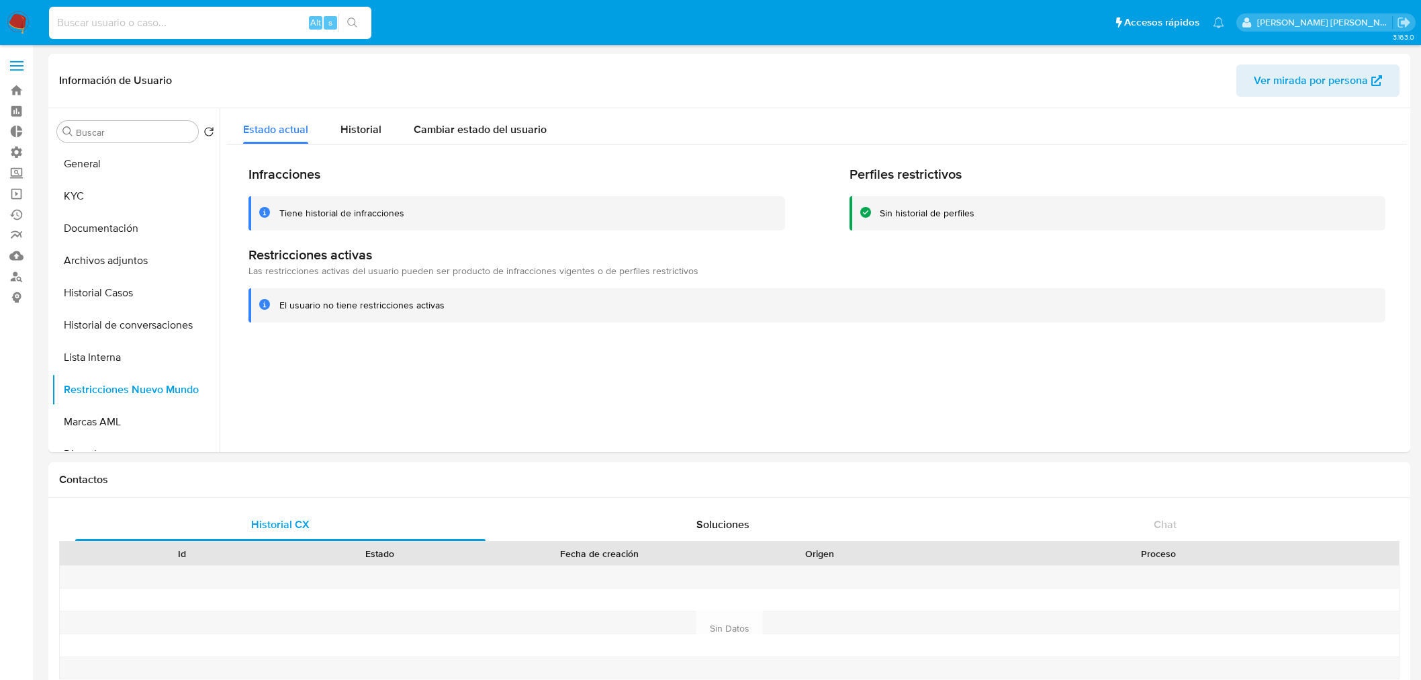
select select "10"
click at [189, 20] on input at bounding box center [210, 22] width 322 height 17
type input "791391907"
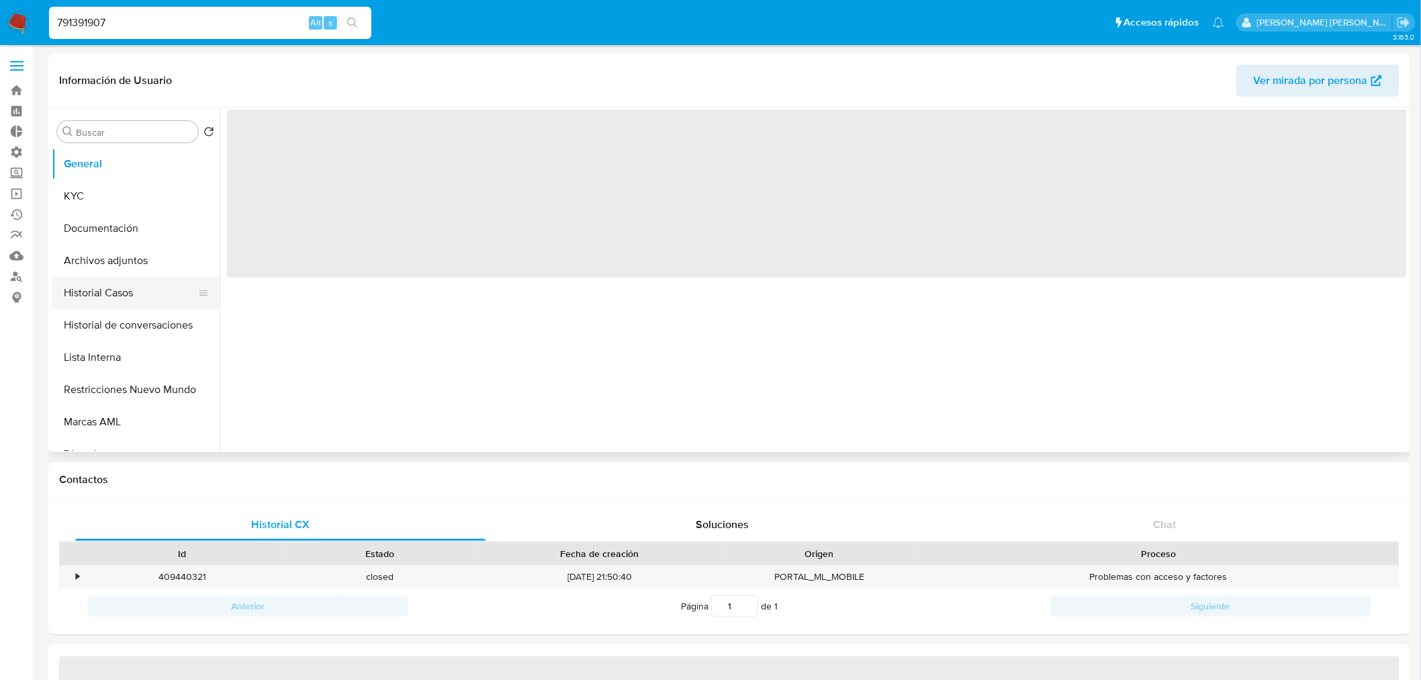
select select "10"
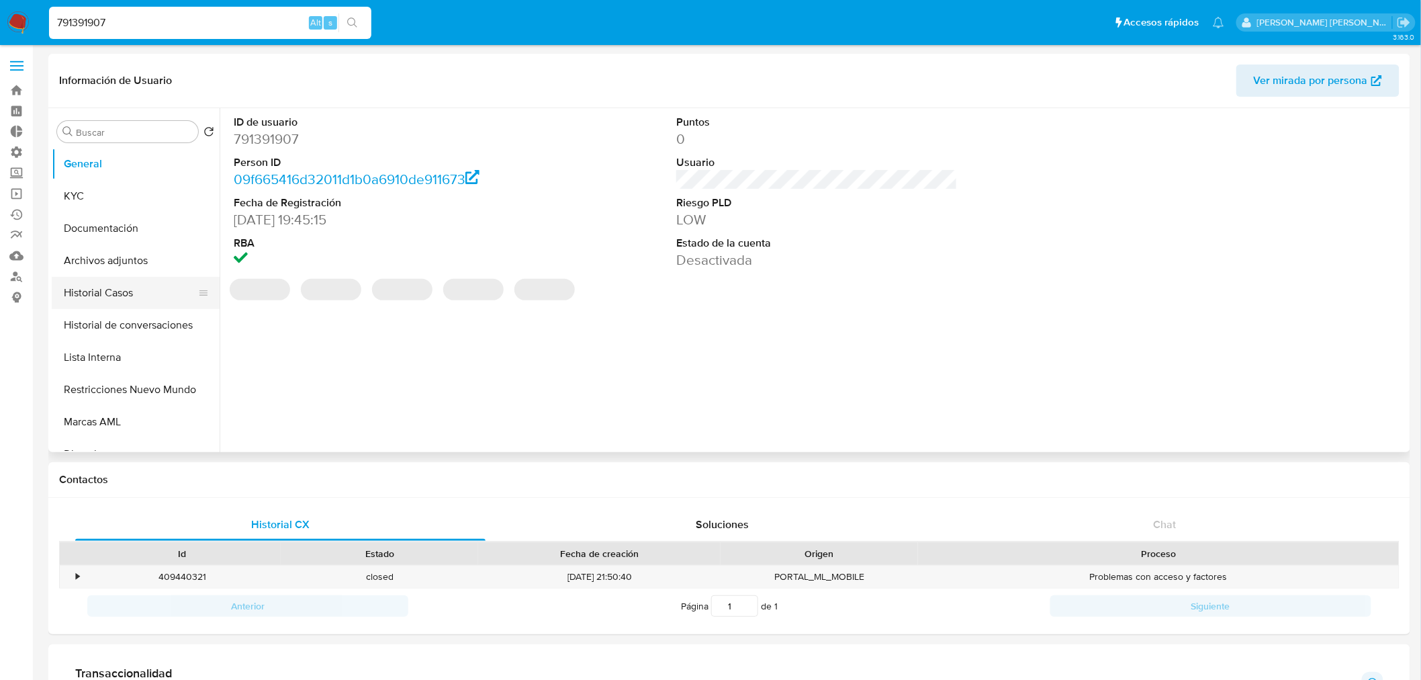
click at [132, 297] on button "Historial Casos" at bounding box center [130, 293] width 157 height 32
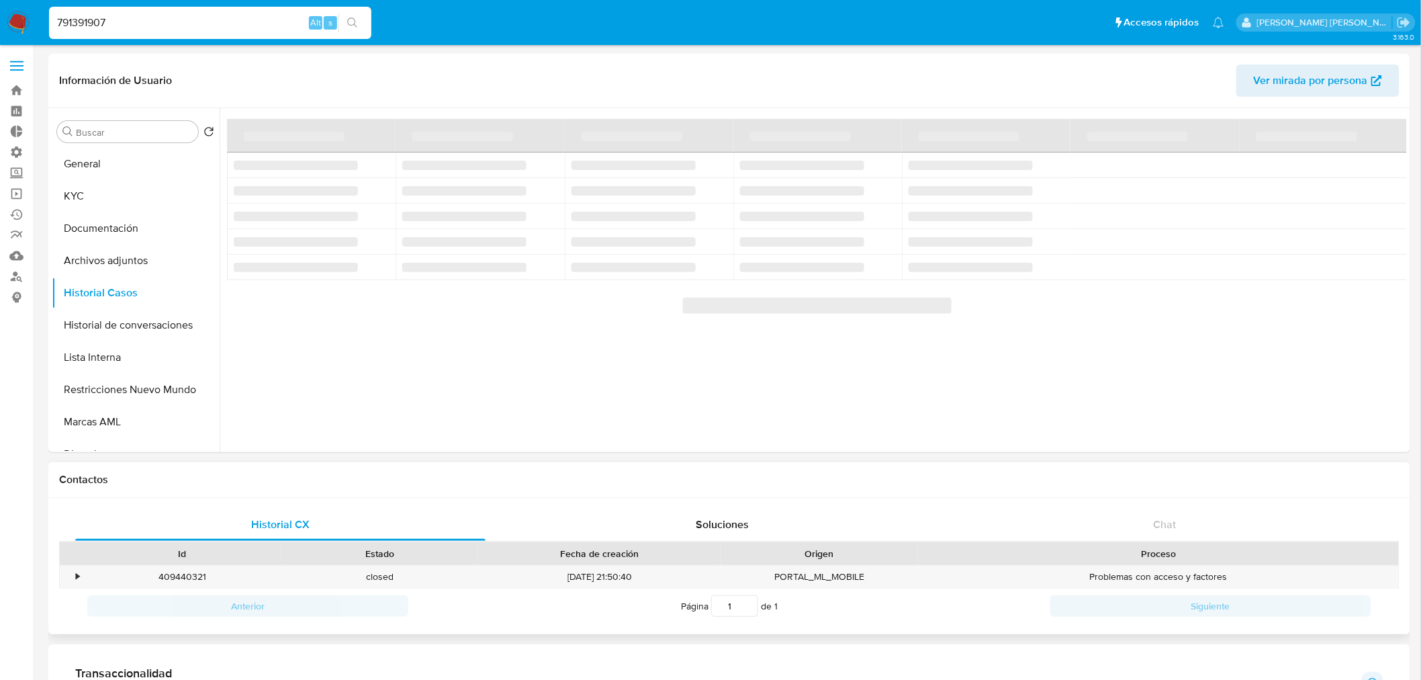
click at [1112, 487] on div "Contactos" at bounding box center [729, 480] width 1362 height 36
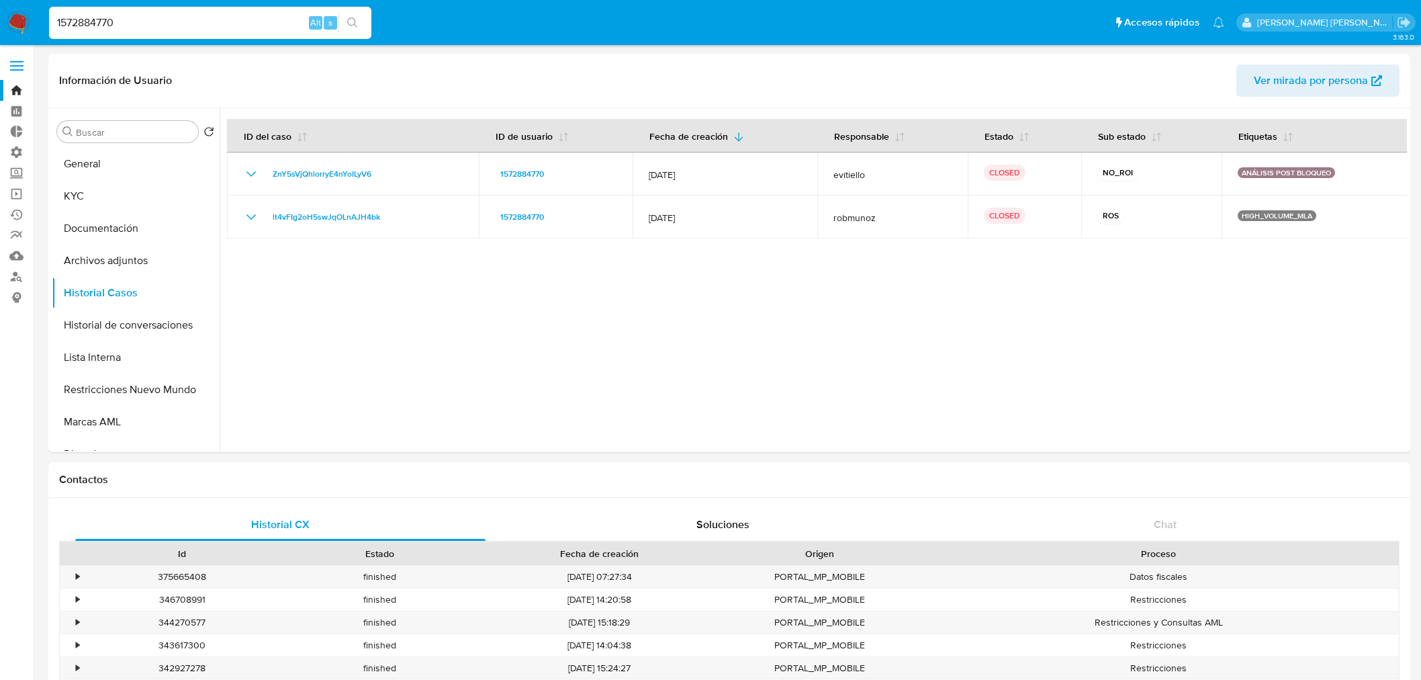
select select "10"
click at [15, 193] on link "Operaciones masivas" at bounding box center [80, 193] width 160 height 21
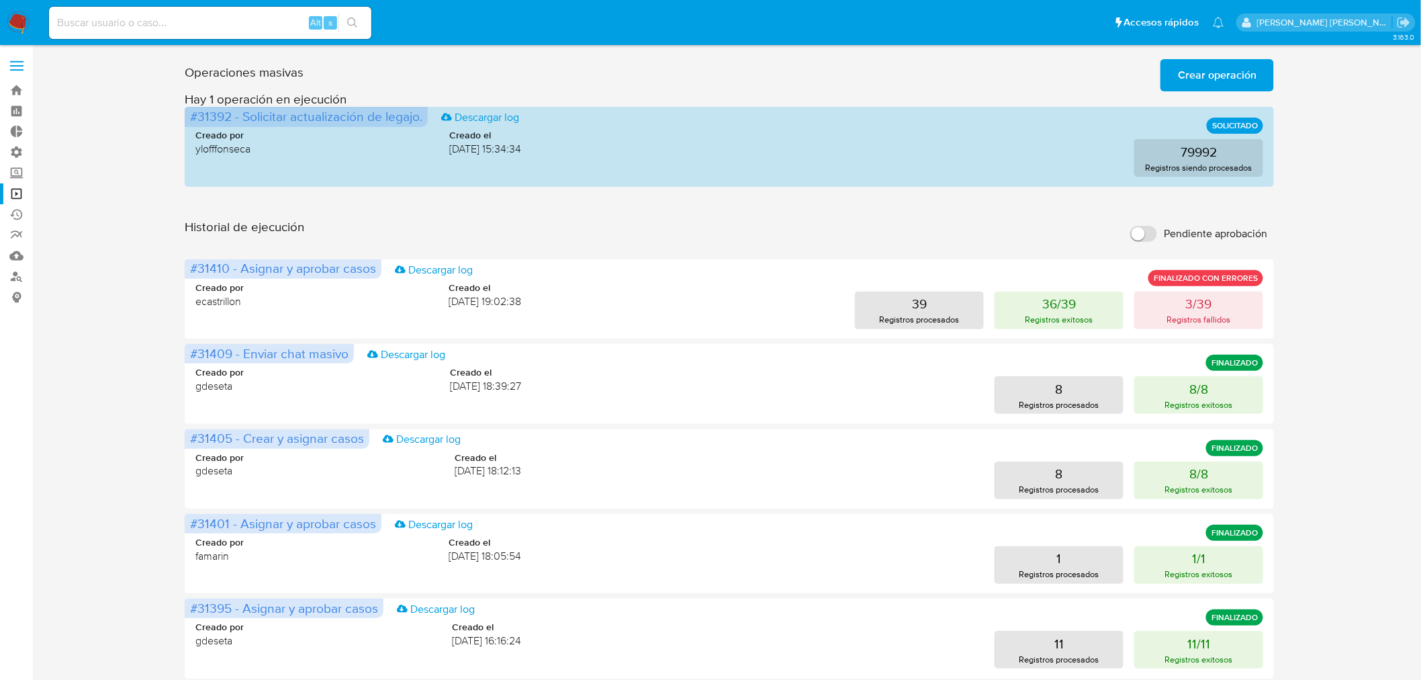
click at [1182, 75] on span "Crear operación" at bounding box center [1217, 75] width 79 height 30
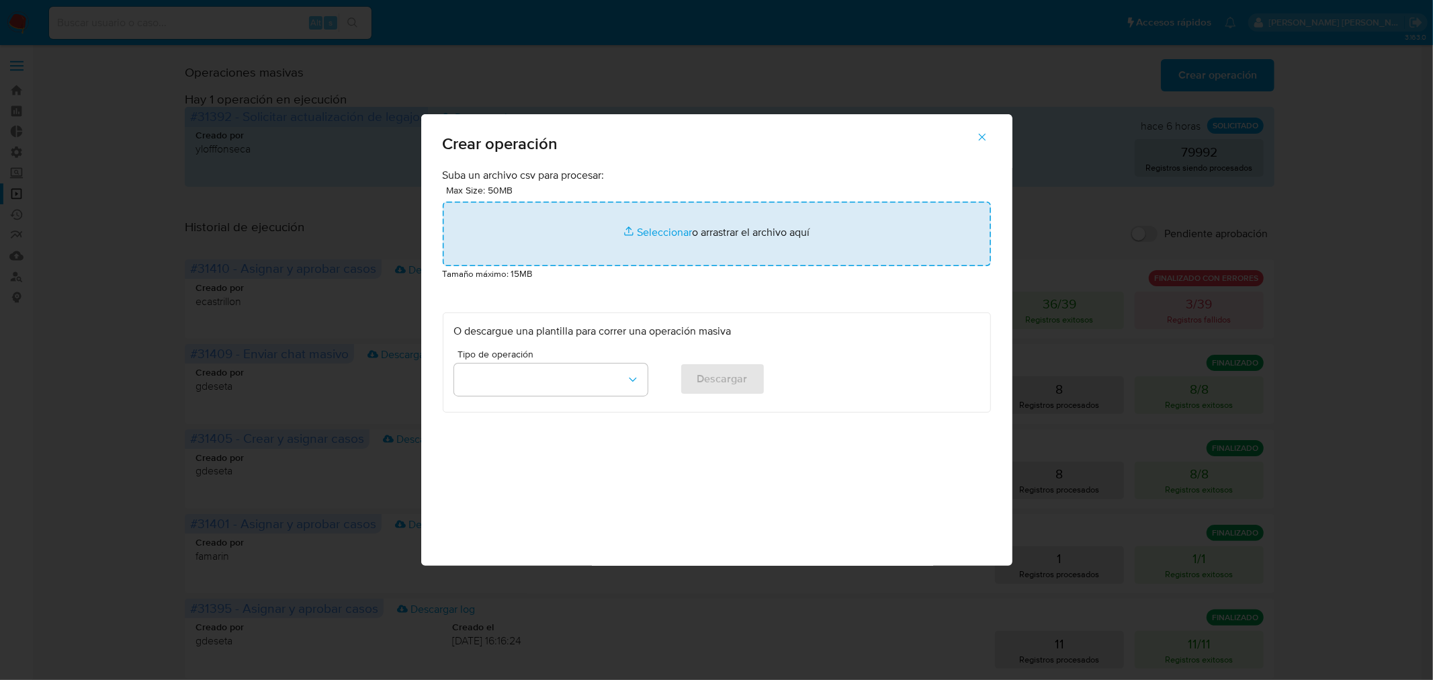
click at [709, 228] on input "file" at bounding box center [717, 233] width 548 height 64
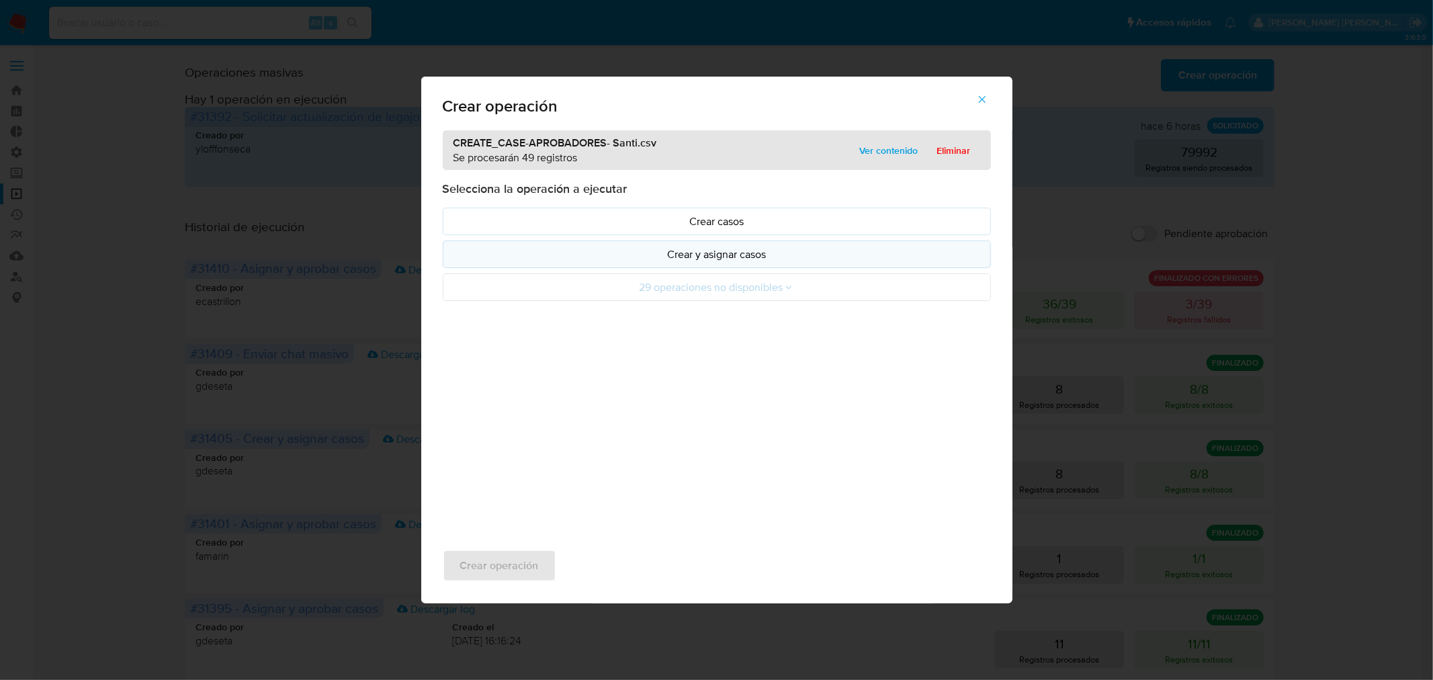
click at [688, 263] on button "Crear y asignar casos" at bounding box center [717, 254] width 548 height 28
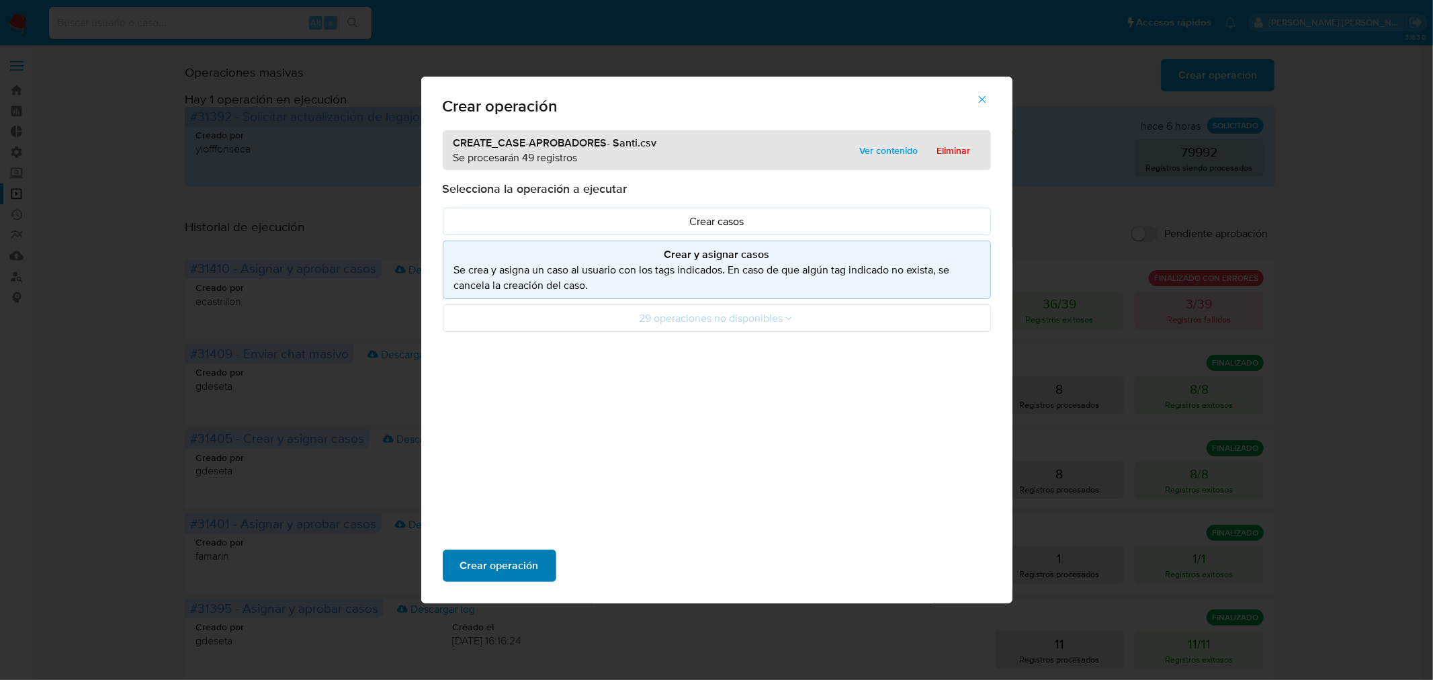
click at [528, 572] on span "Crear operación" at bounding box center [499, 566] width 79 height 30
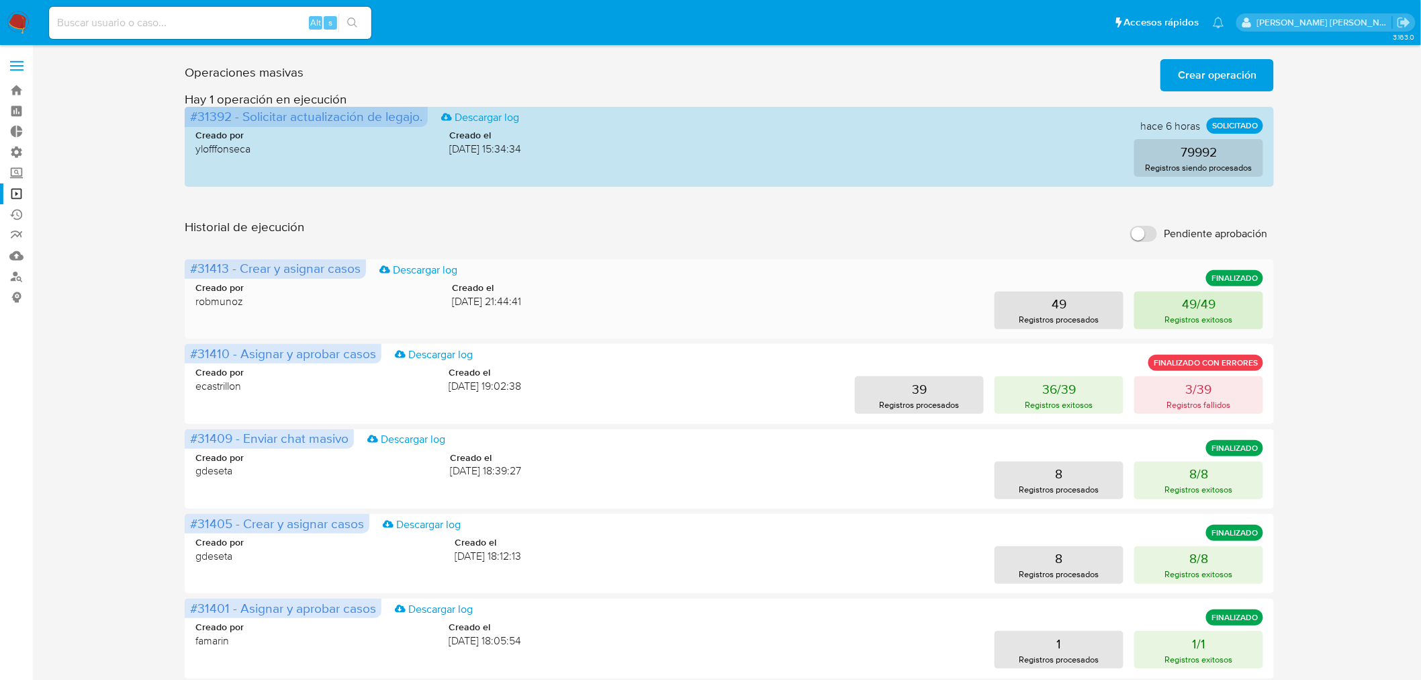
click at [1181, 312] on button "49/49 Registros exitosos" at bounding box center [1198, 310] width 129 height 38
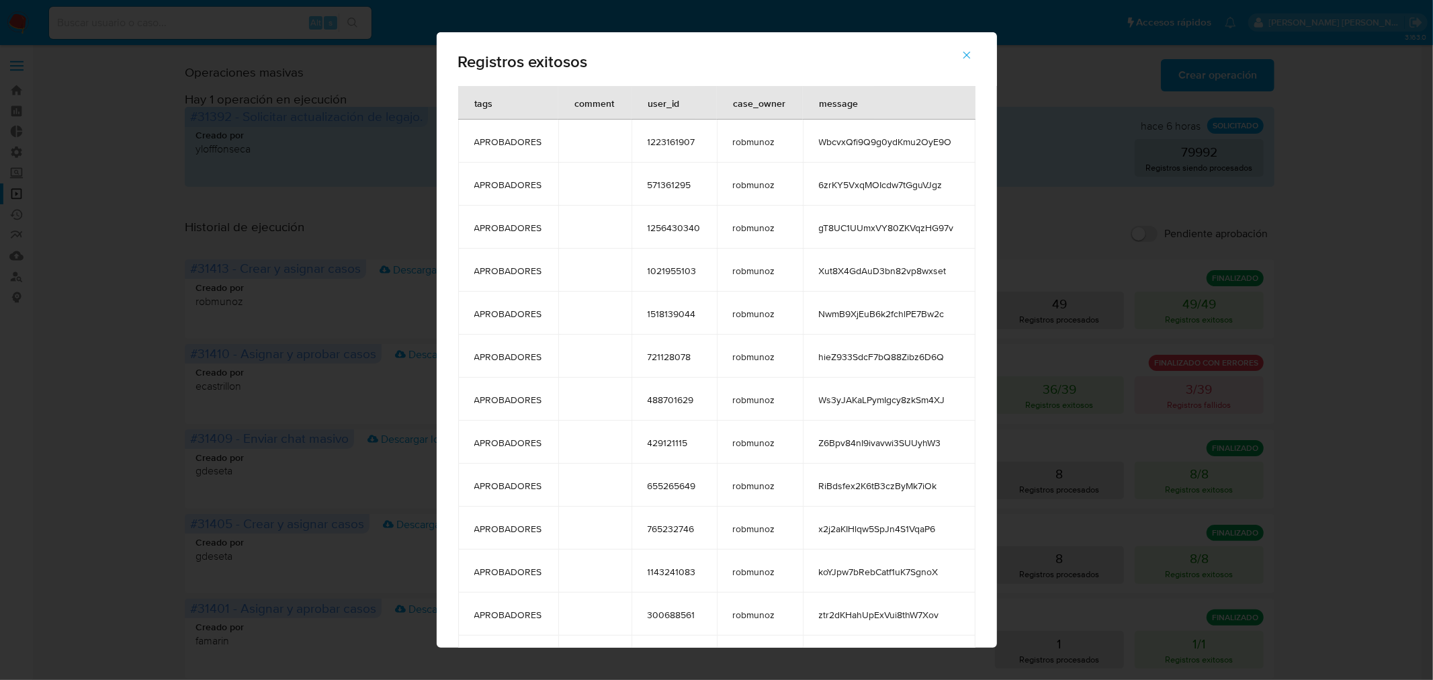
click at [643, 101] on div "user_id" at bounding box center [664, 103] width 64 height 32
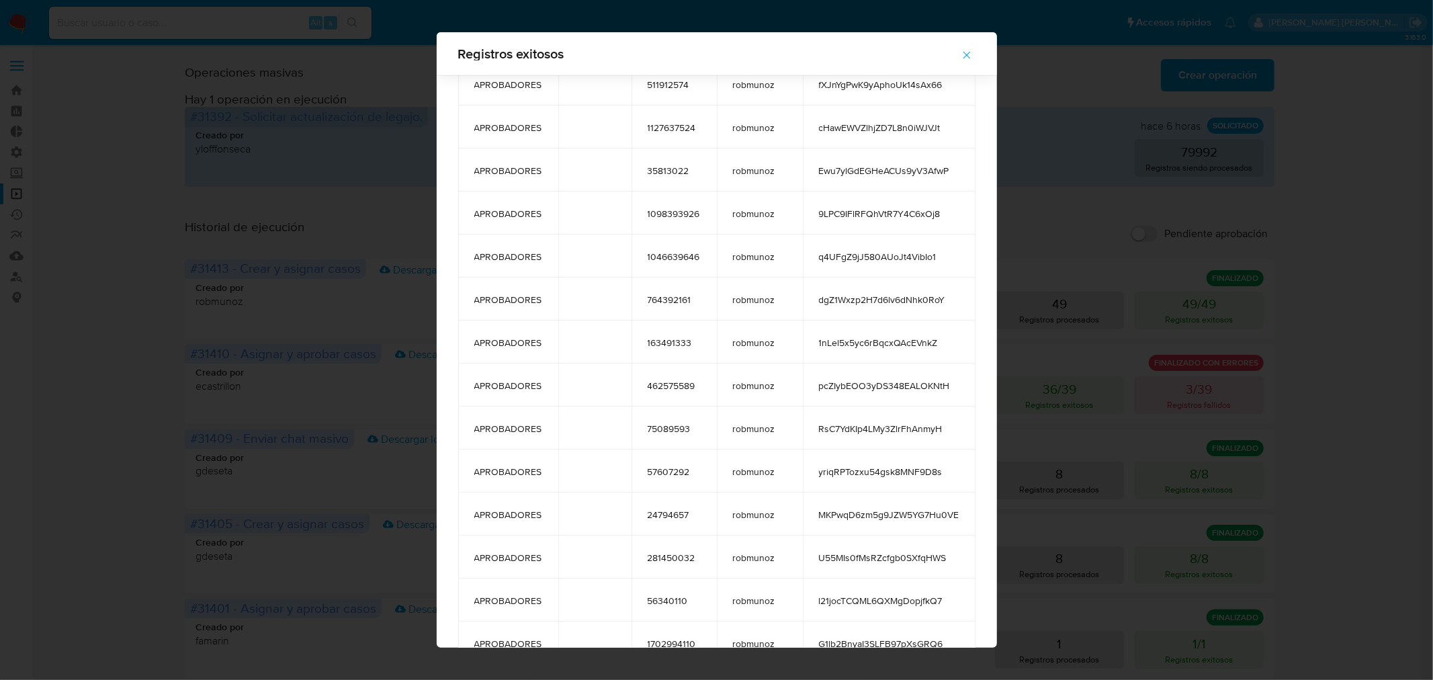
scroll to position [1588, 0]
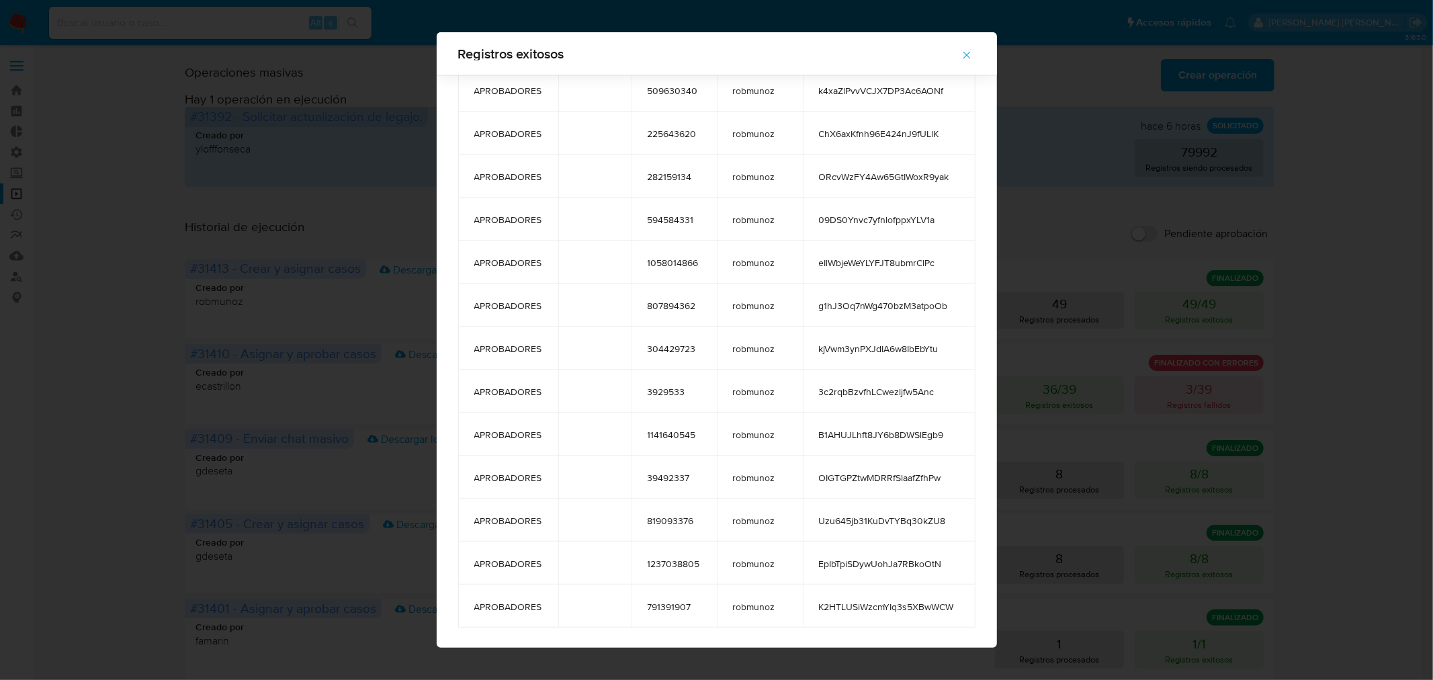
drag, startPoint x: 570, startPoint y: 102, endPoint x: 969, endPoint y: 616, distance: 650.9
